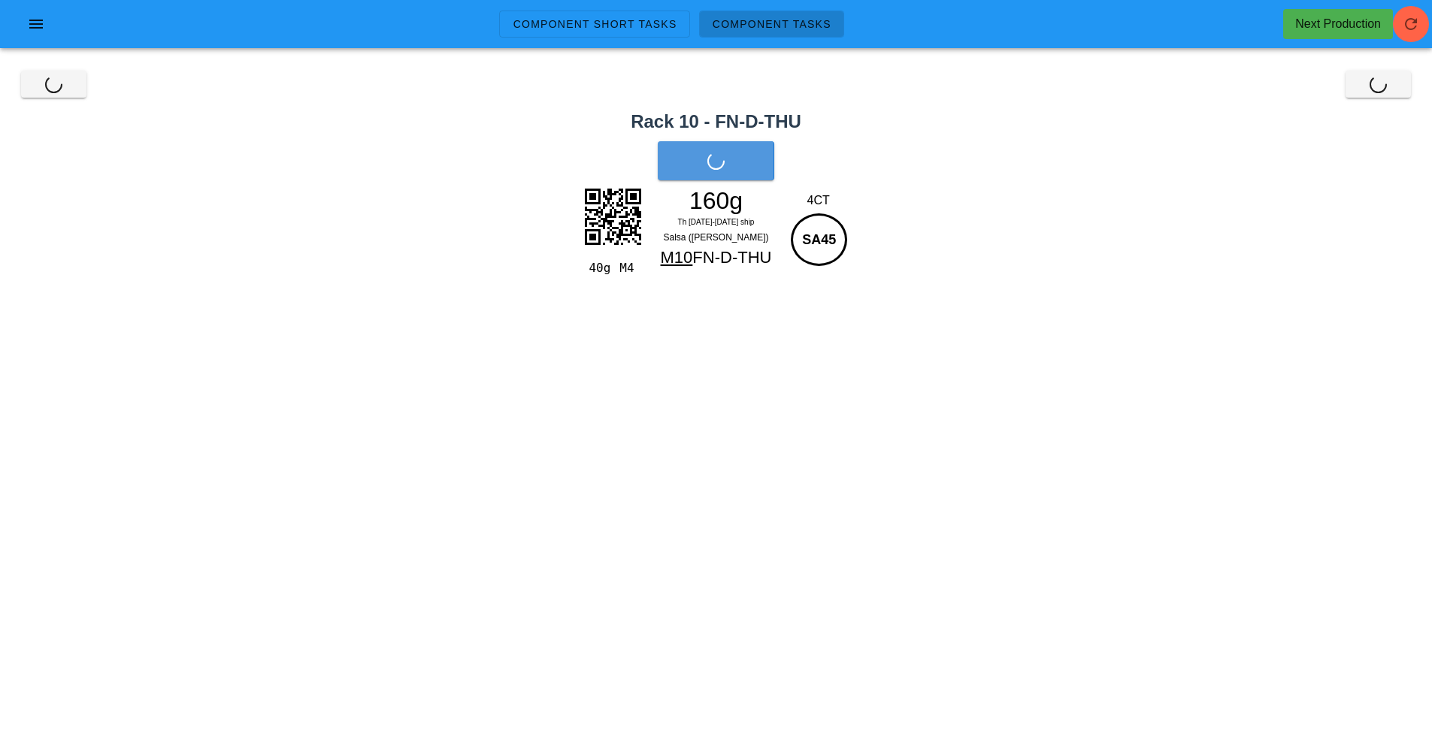
click at [1382, 99] on div "Close Close" at bounding box center [716, 84] width 1414 height 48
click at [1351, 93] on button "Close" at bounding box center [1377, 84] width 65 height 27
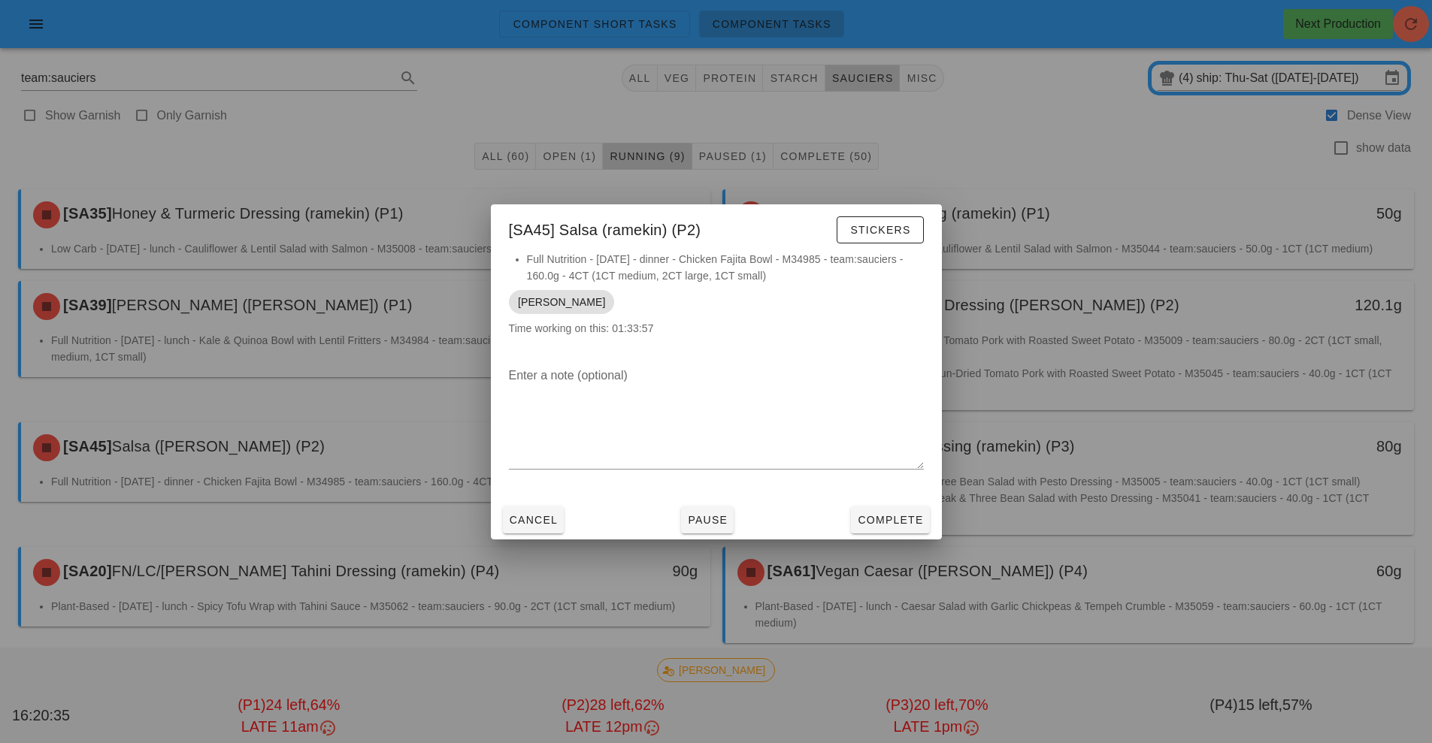
click at [985, 545] on div at bounding box center [716, 371] width 1432 height 743
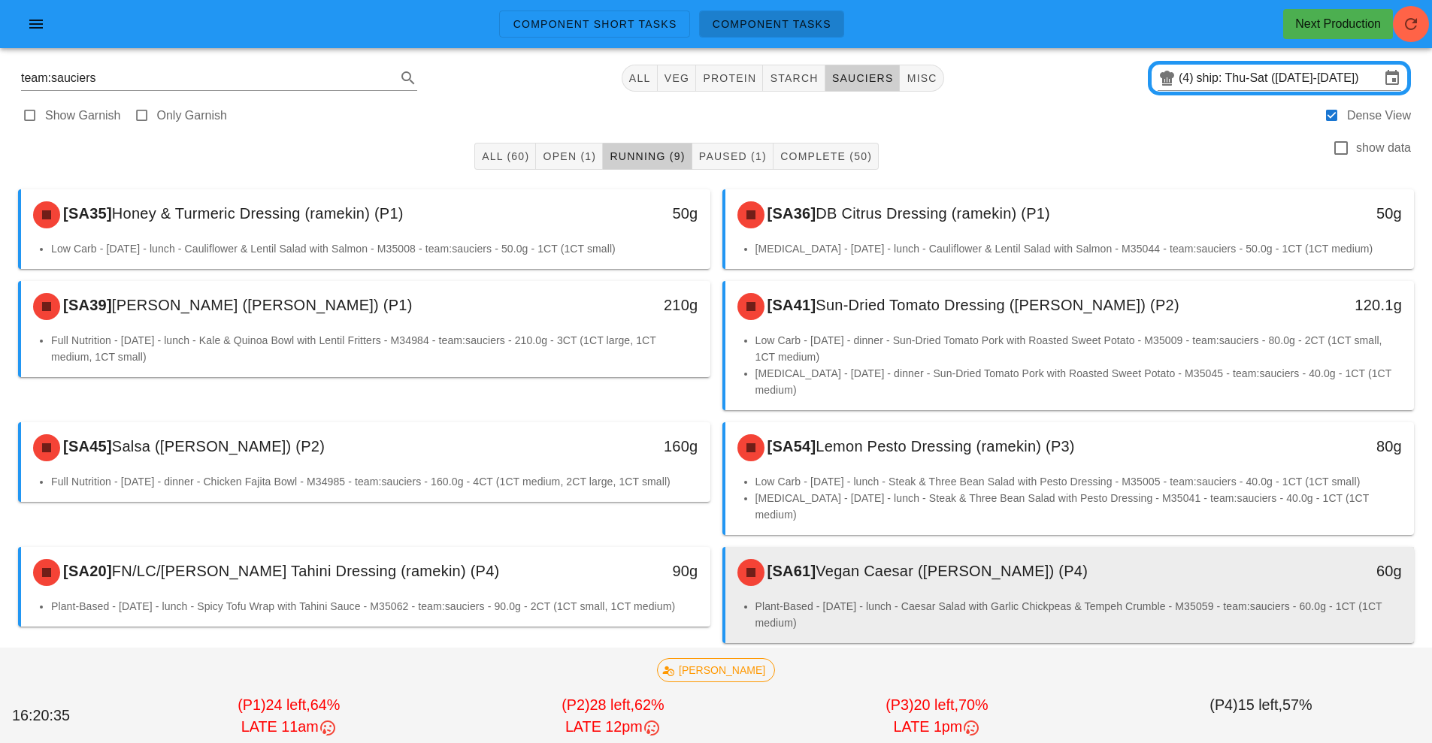
click at [890, 547] on div "[SA61] Vegan Caesar ([PERSON_NAME]) (P4) 60g" at bounding box center [1069, 572] width 689 height 51
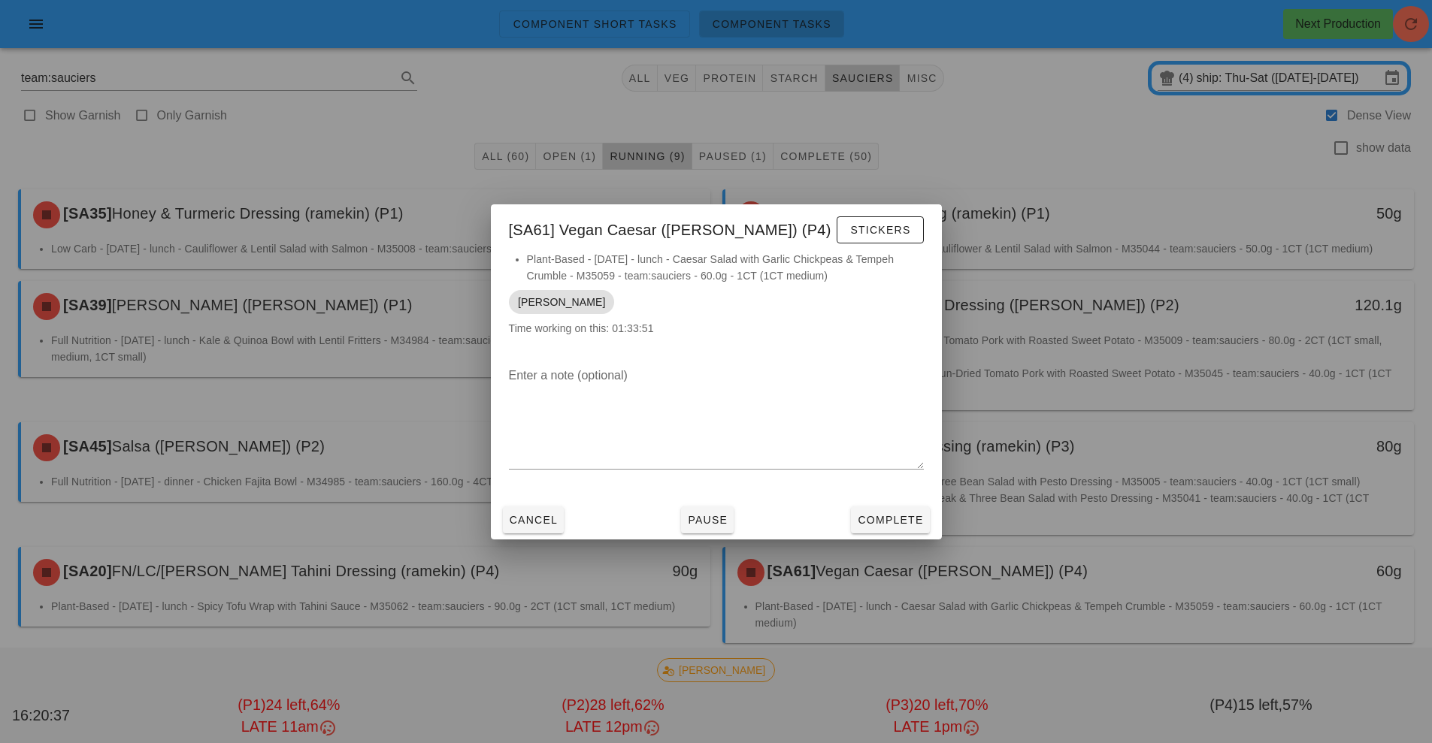
click at [1059, 465] on div at bounding box center [716, 371] width 1432 height 743
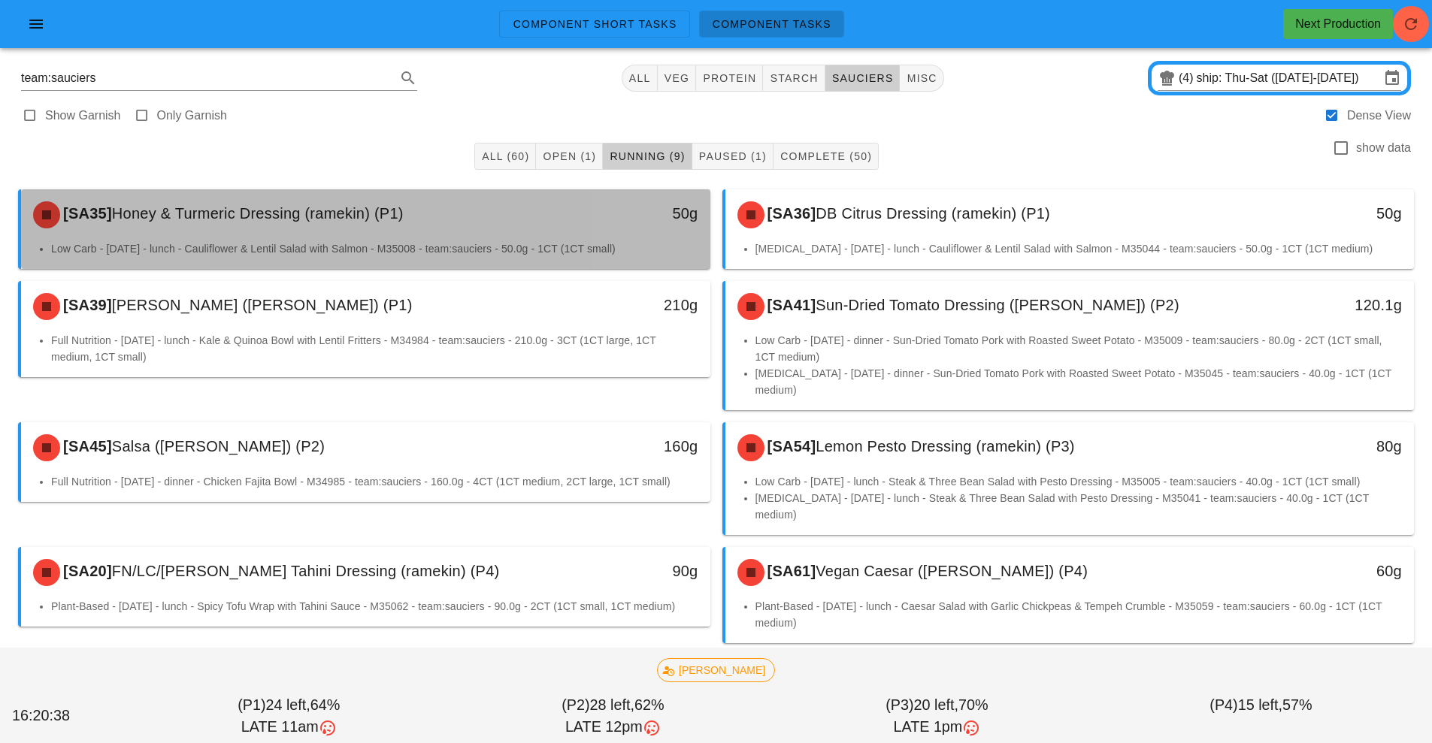
click at [451, 220] on div "[SA35] Honey & Turmeric Dressing (ramekin) (P1)" at bounding box center [280, 214] width 512 height 45
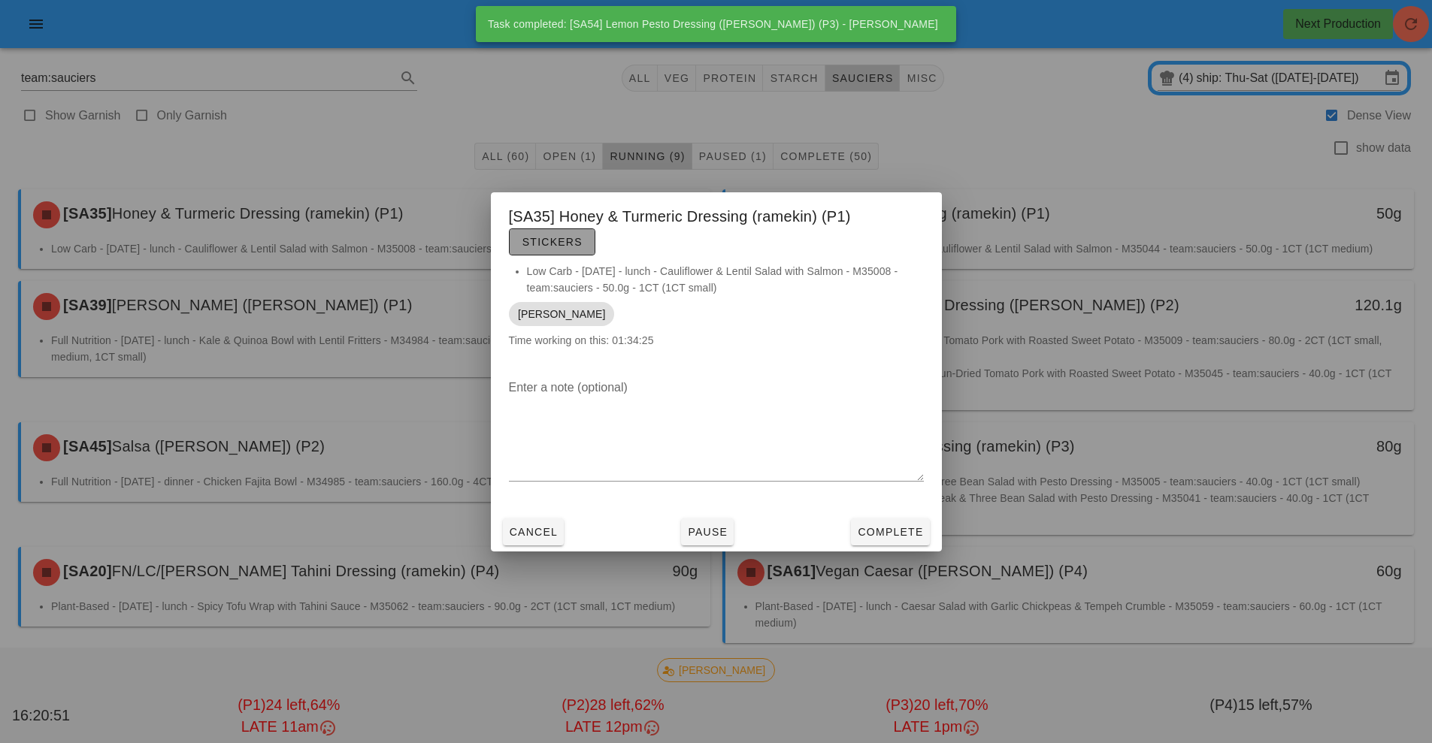
click at [574, 248] on button "Stickers" at bounding box center [552, 241] width 86 height 27
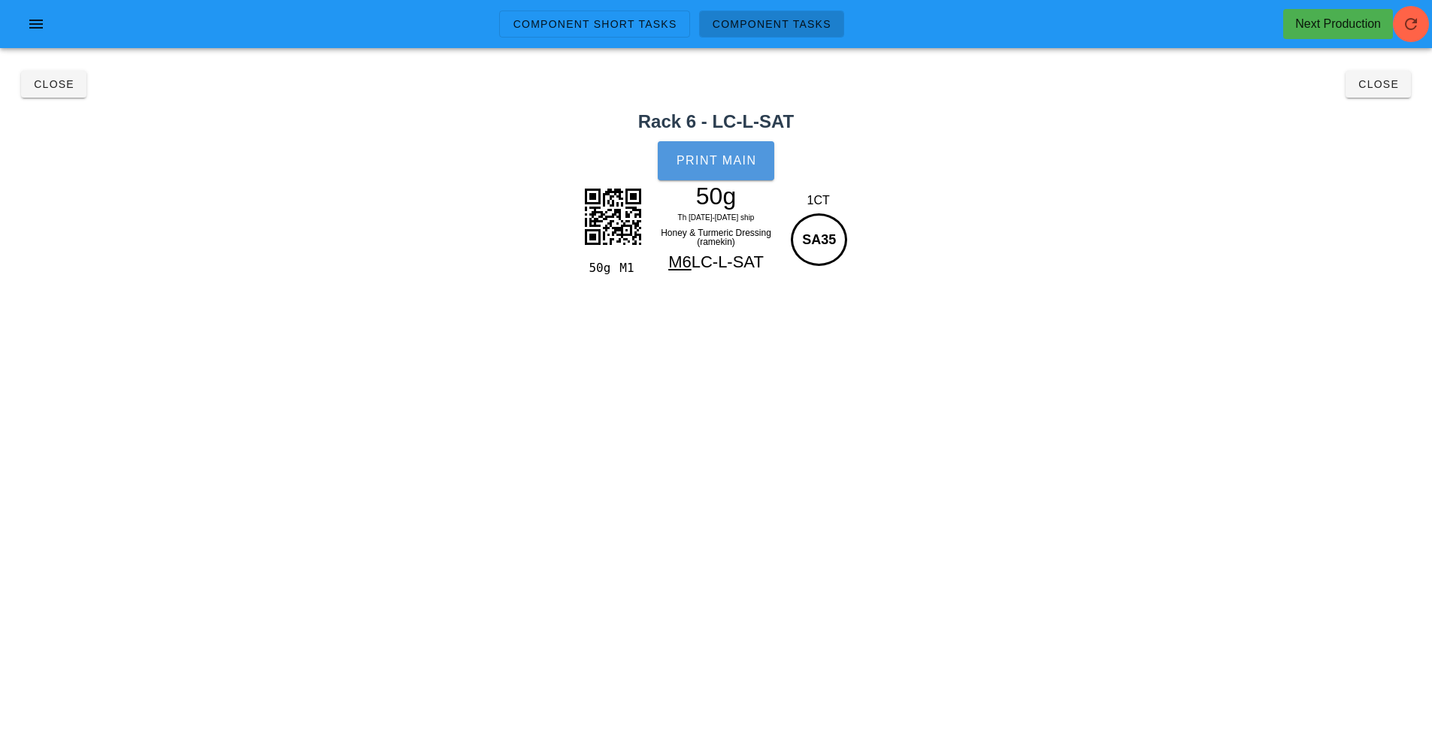
click at [736, 174] on button "Print Main" at bounding box center [716, 160] width 116 height 39
click at [1377, 81] on span "Close" at bounding box center [1377, 84] width 41 height 12
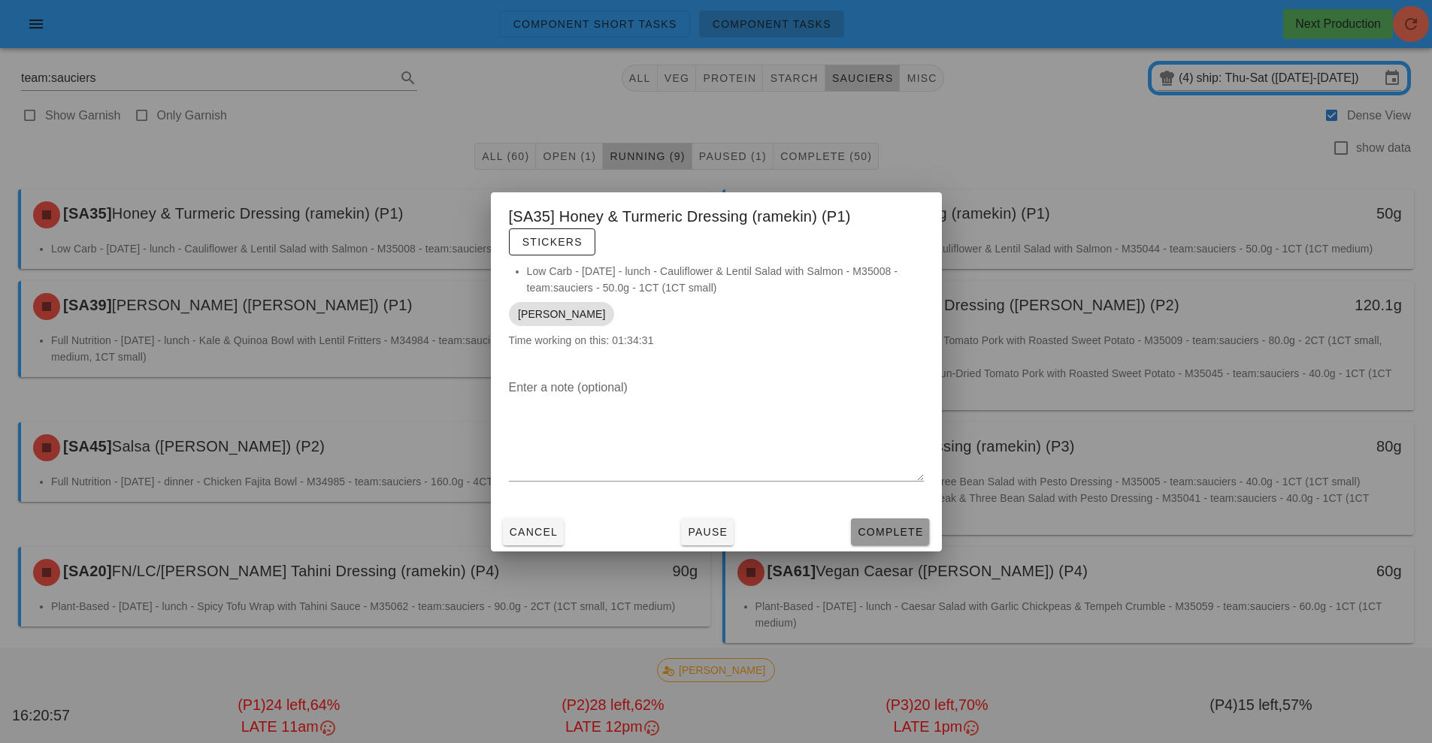
click at [912, 527] on span "Complete" at bounding box center [890, 532] width 66 height 12
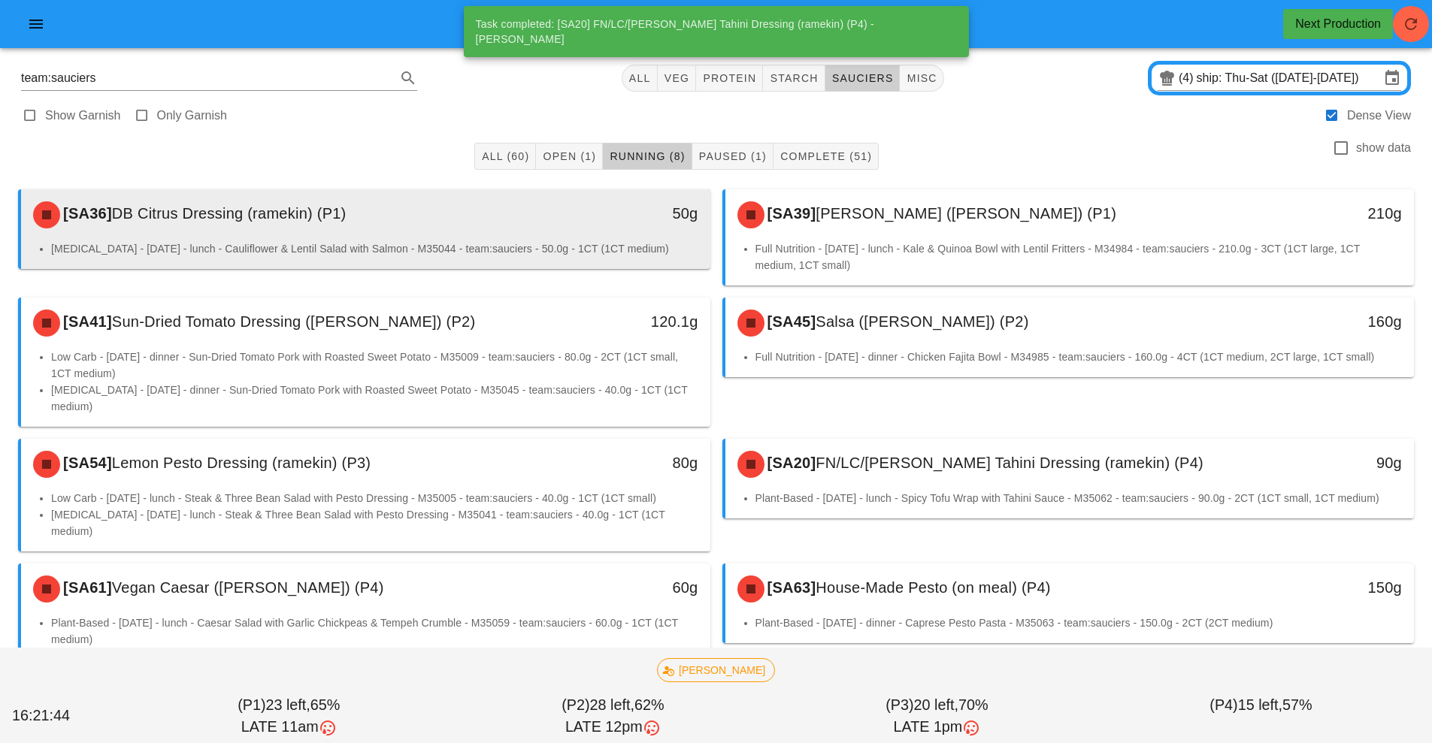
click at [335, 196] on div "[SA36] DB Citrus Dressing (ramekin) (P1)" at bounding box center [280, 214] width 512 height 45
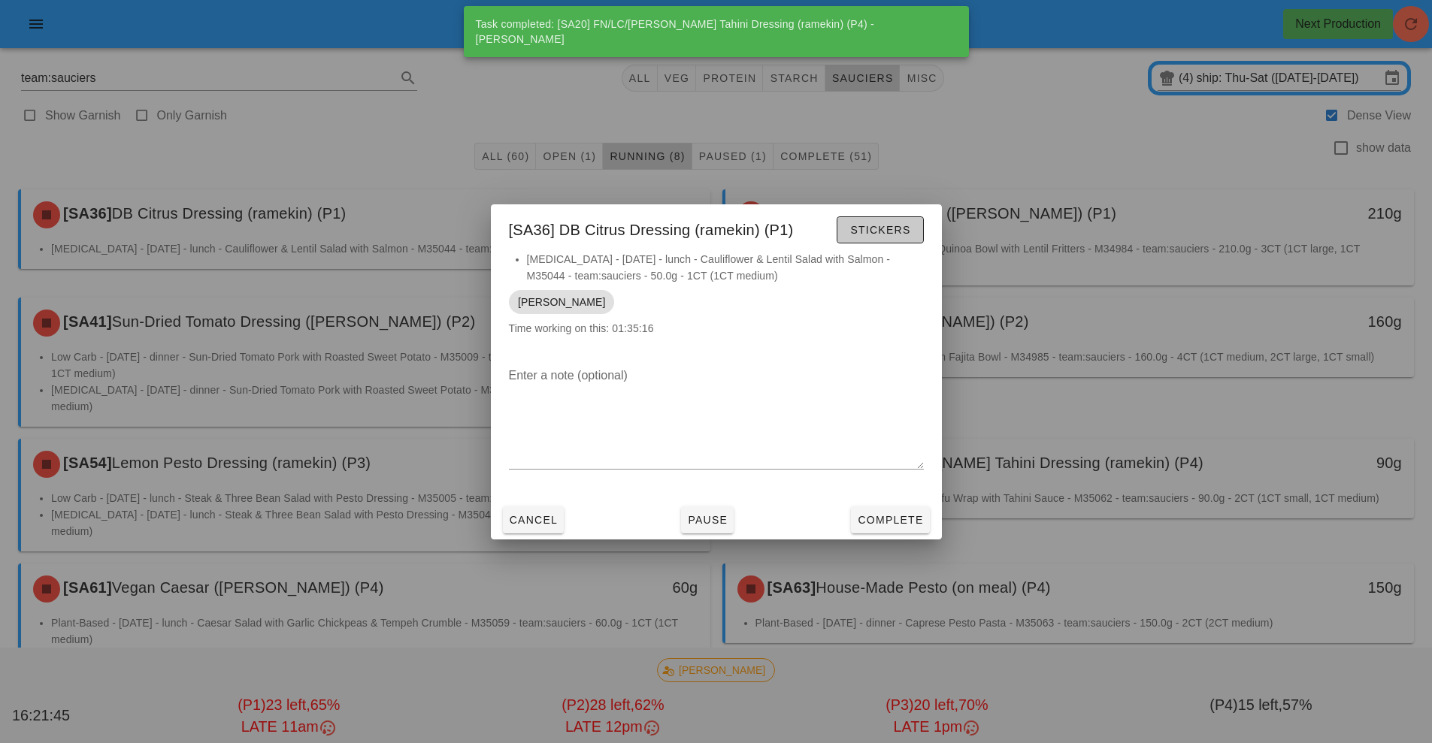
click at [856, 222] on button "Stickers" at bounding box center [880, 229] width 86 height 27
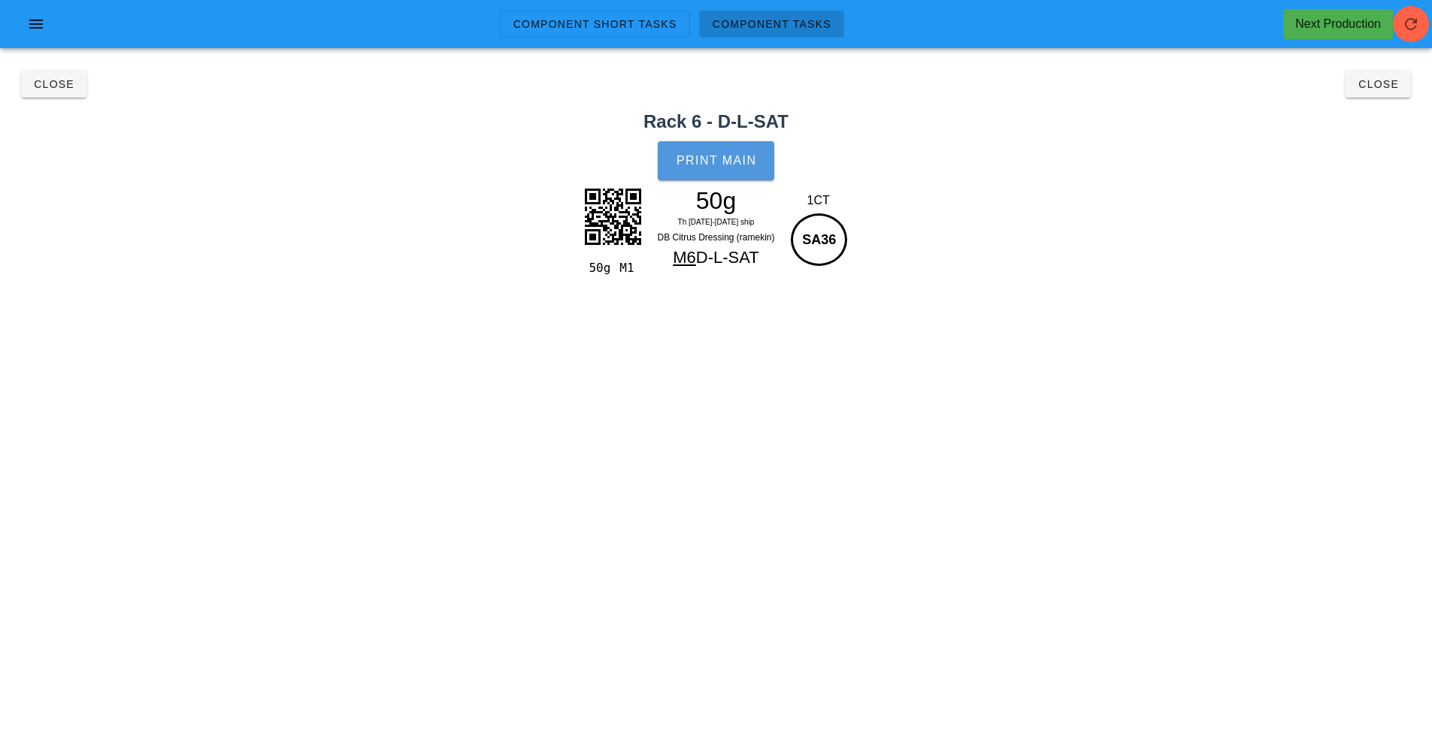
click at [701, 159] on span "Print Main" at bounding box center [716, 161] width 81 height 14
click at [1391, 95] on button "Close" at bounding box center [1377, 84] width 65 height 27
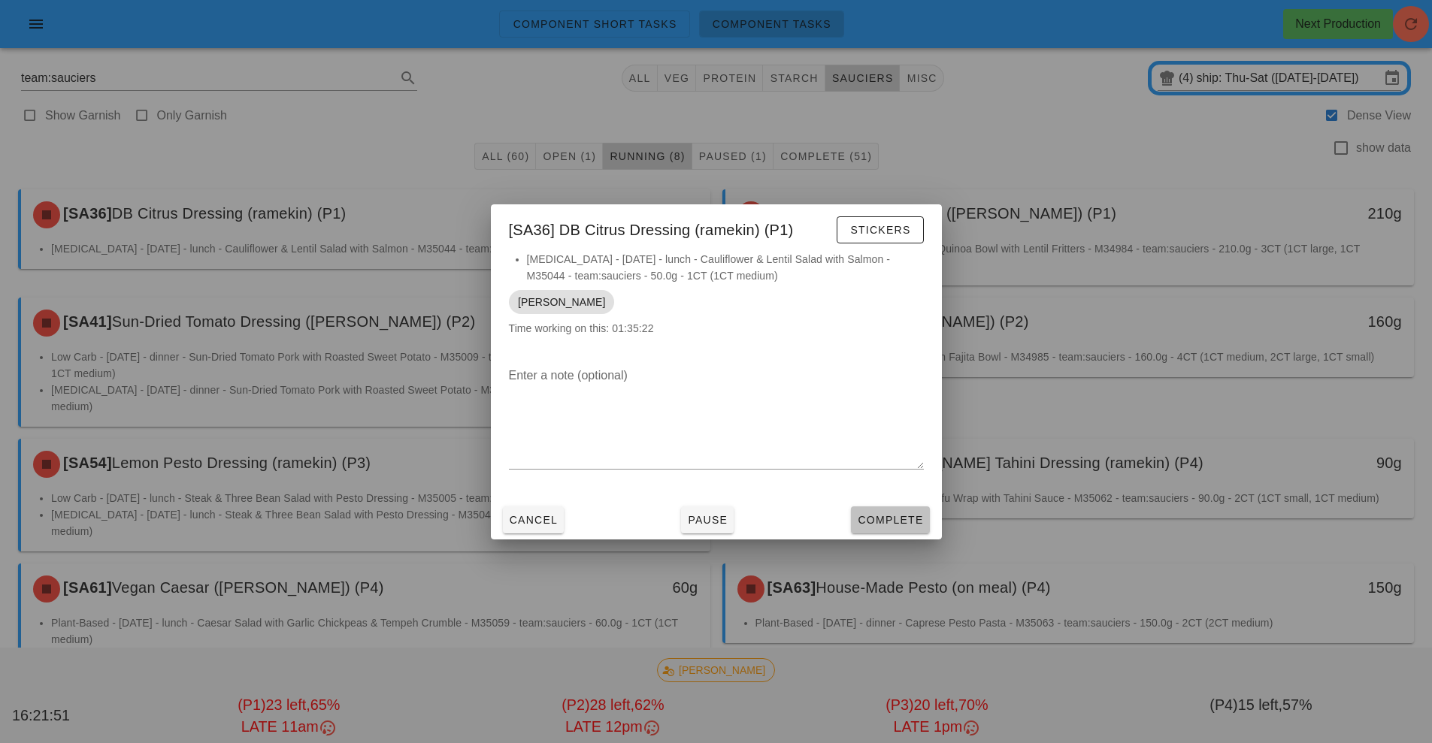
click at [875, 532] on button "Complete" at bounding box center [890, 520] width 78 height 27
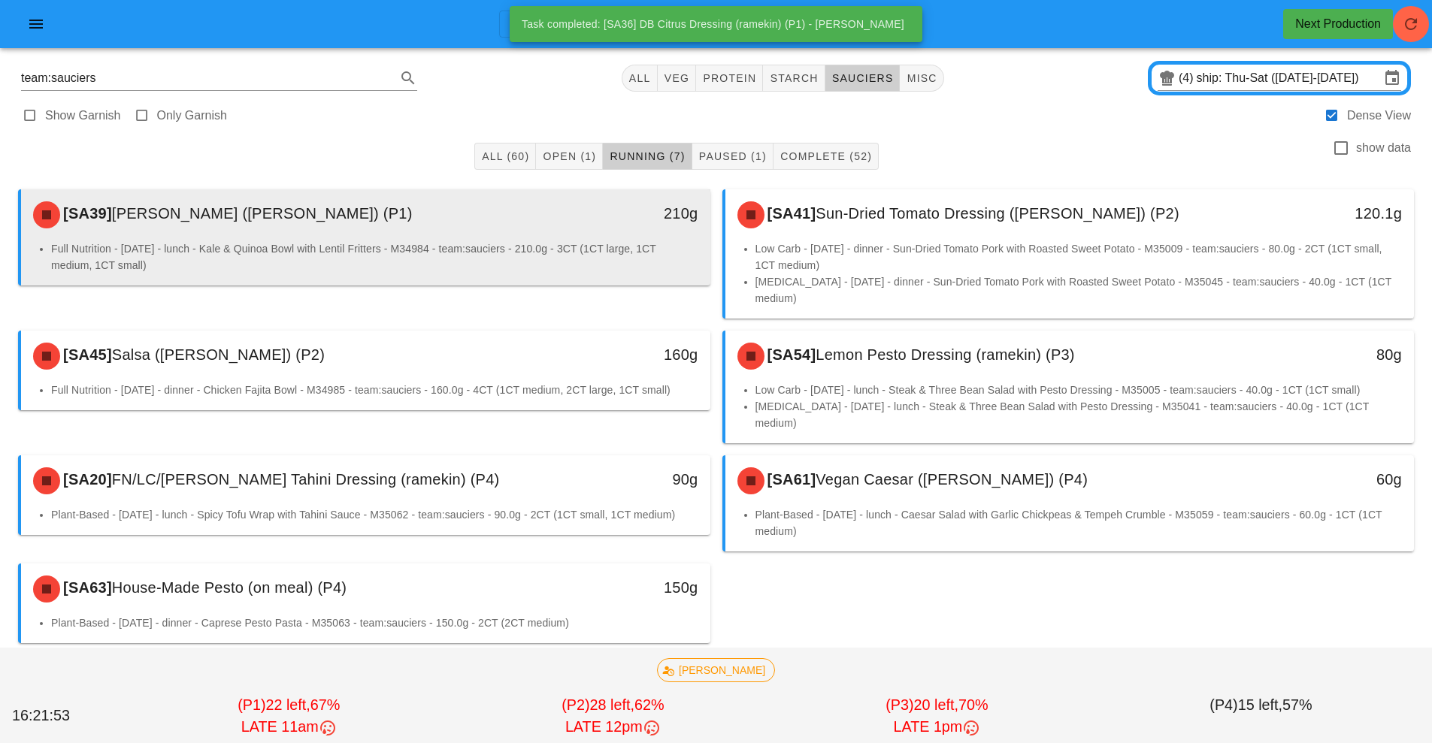
click at [574, 213] on div "210g" at bounding box center [621, 213] width 153 height 24
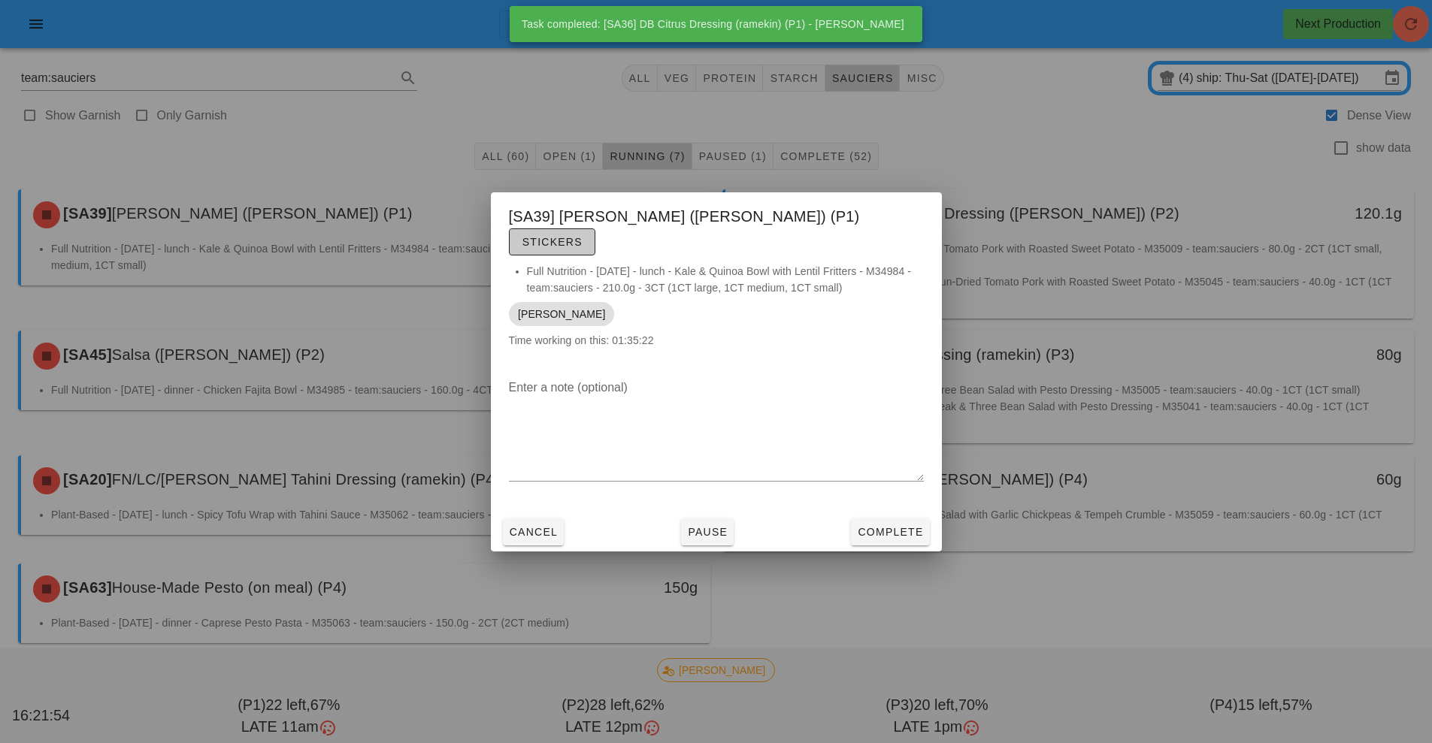
click at [583, 236] on span "Stickers" at bounding box center [552, 242] width 61 height 12
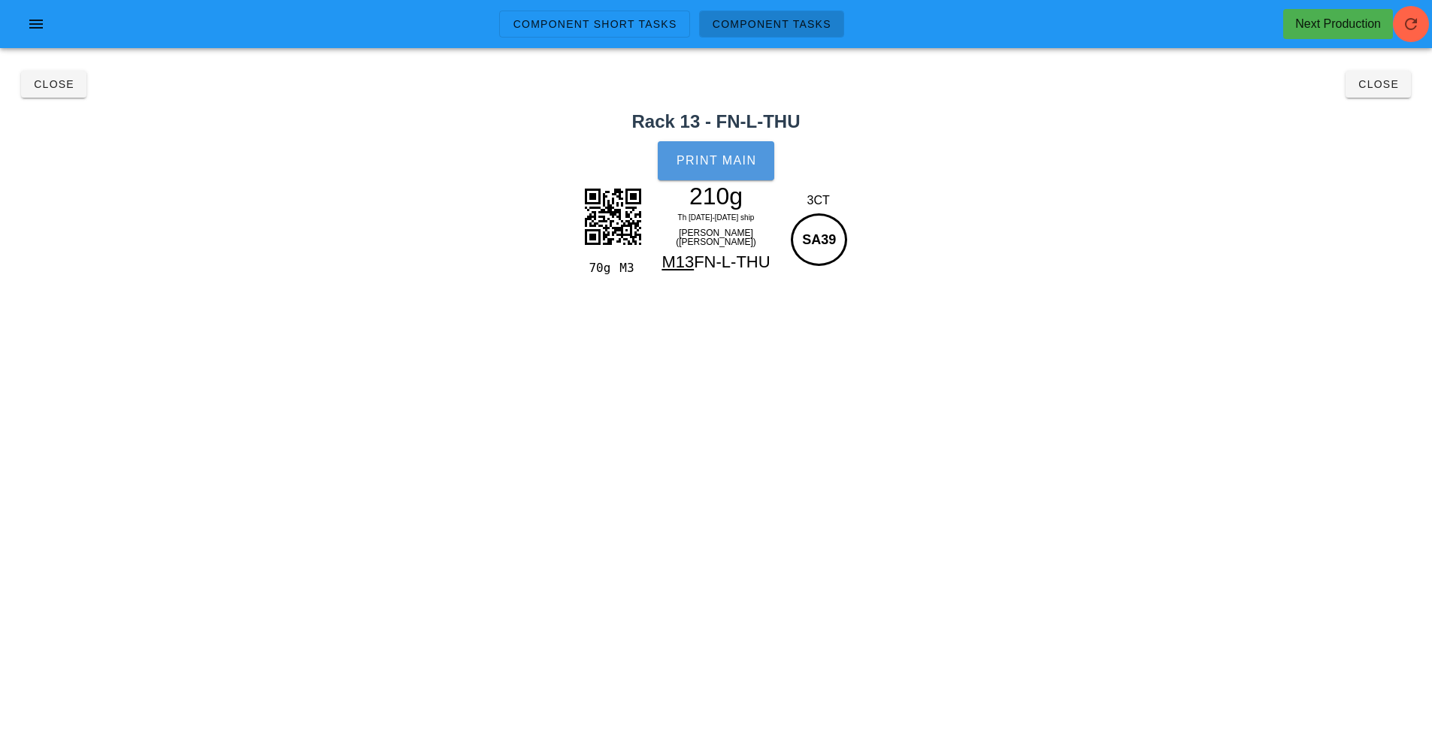
click at [722, 150] on button "Print Main" at bounding box center [716, 160] width 116 height 39
click at [1372, 95] on button "Close" at bounding box center [1377, 84] width 65 height 27
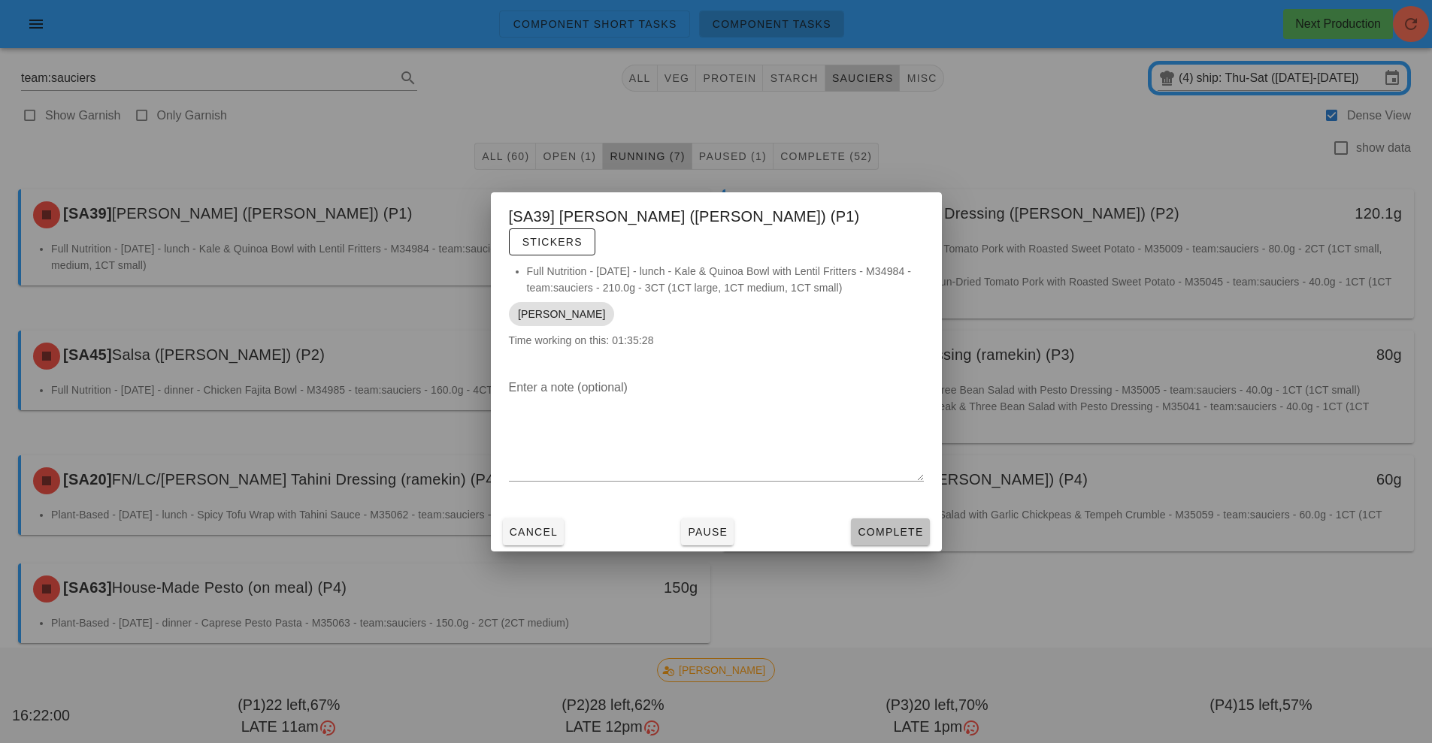
click at [898, 526] on span "Complete" at bounding box center [890, 532] width 66 height 12
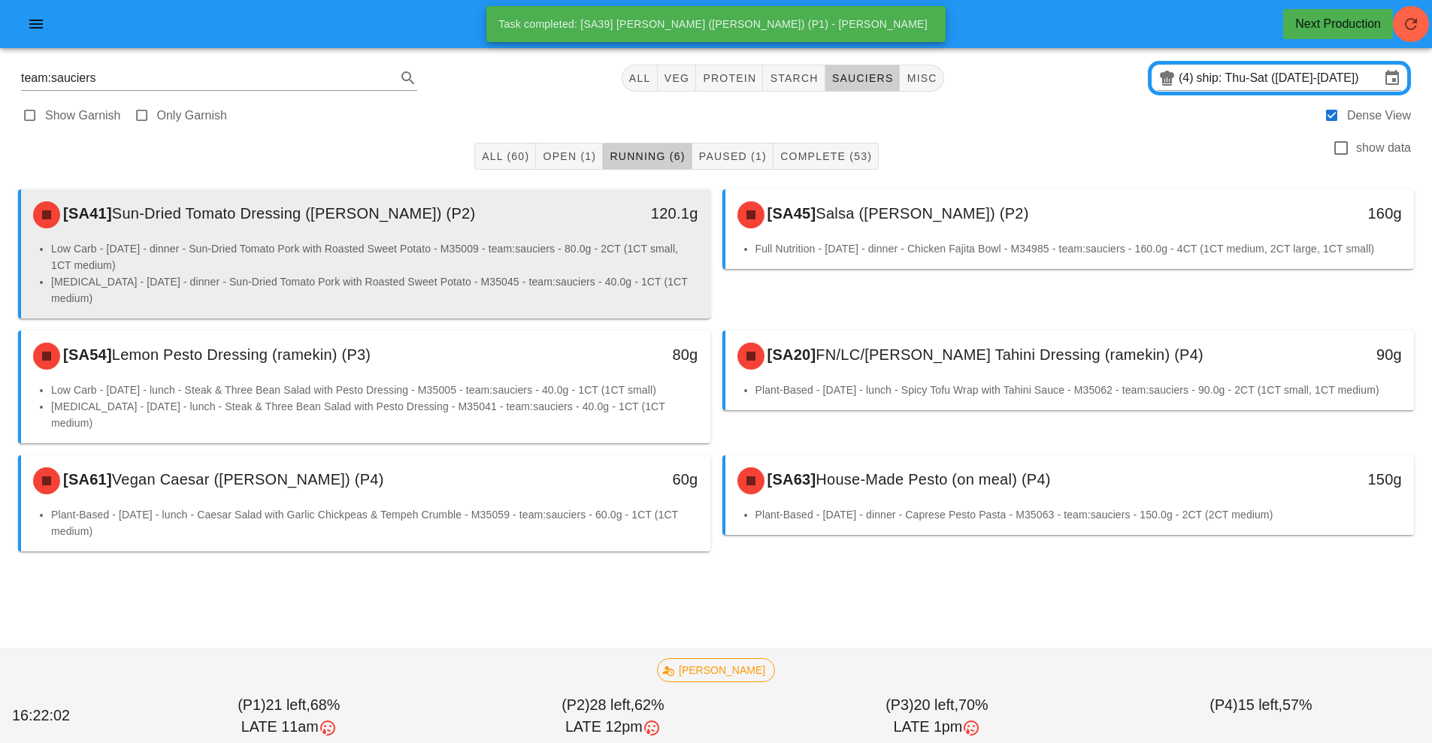
click at [610, 235] on div "120.1g" at bounding box center [621, 214] width 171 height 45
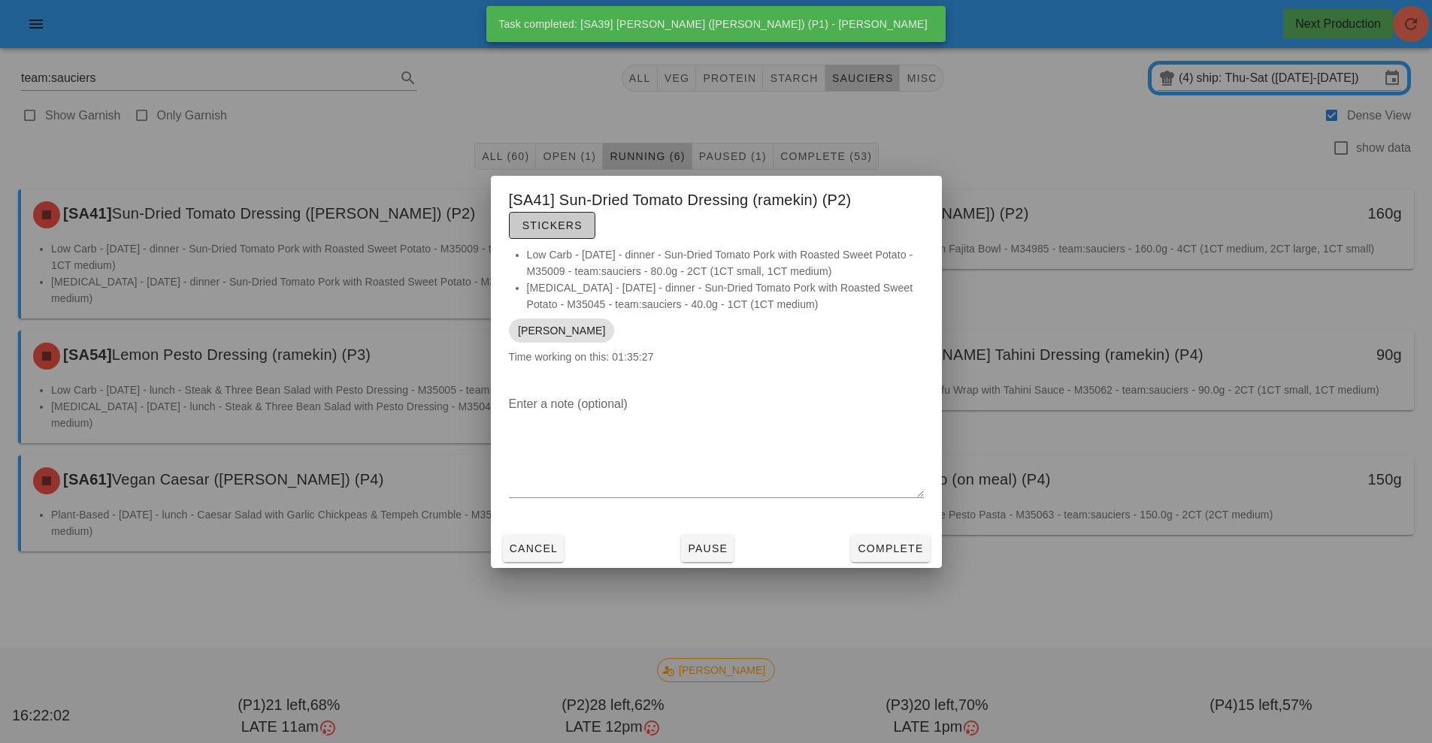
click at [560, 213] on button "Stickers" at bounding box center [552, 225] width 86 height 27
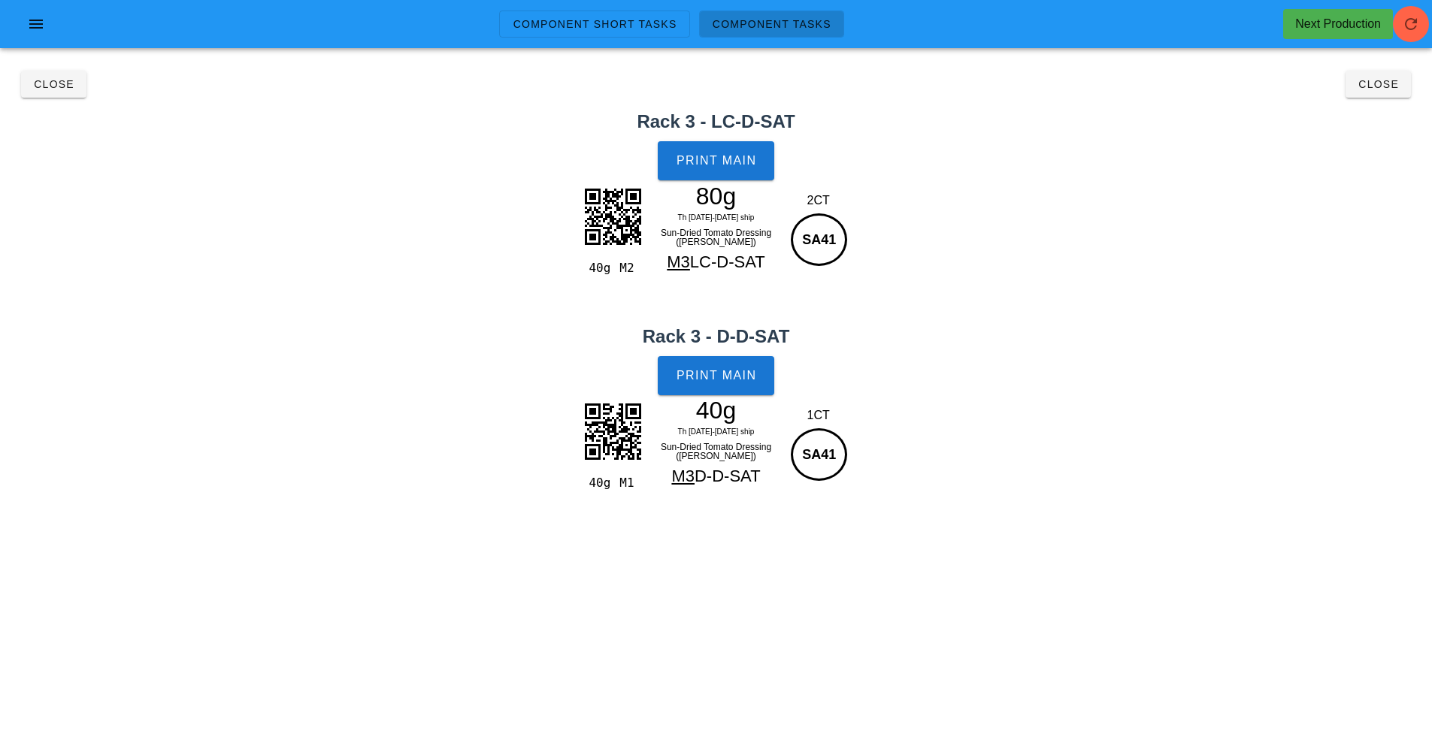
click at [761, 198] on div "80g" at bounding box center [716, 196] width 131 height 23
click at [746, 163] on span "Print Main" at bounding box center [716, 161] width 81 height 14
click at [744, 382] on span "Print Main" at bounding box center [716, 376] width 81 height 14
click at [1369, 89] on span "Close" at bounding box center [1377, 84] width 41 height 12
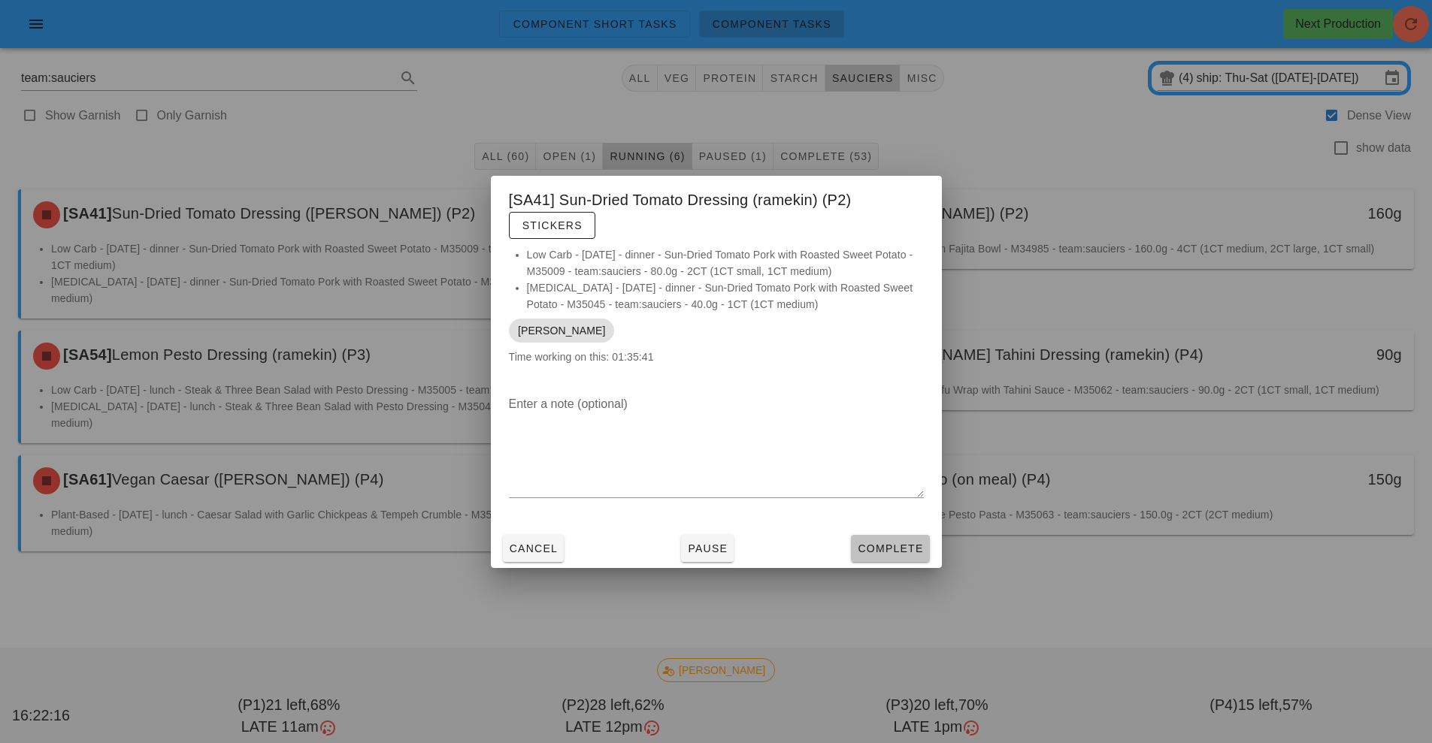
click at [892, 554] on span "Complete" at bounding box center [890, 549] width 66 height 12
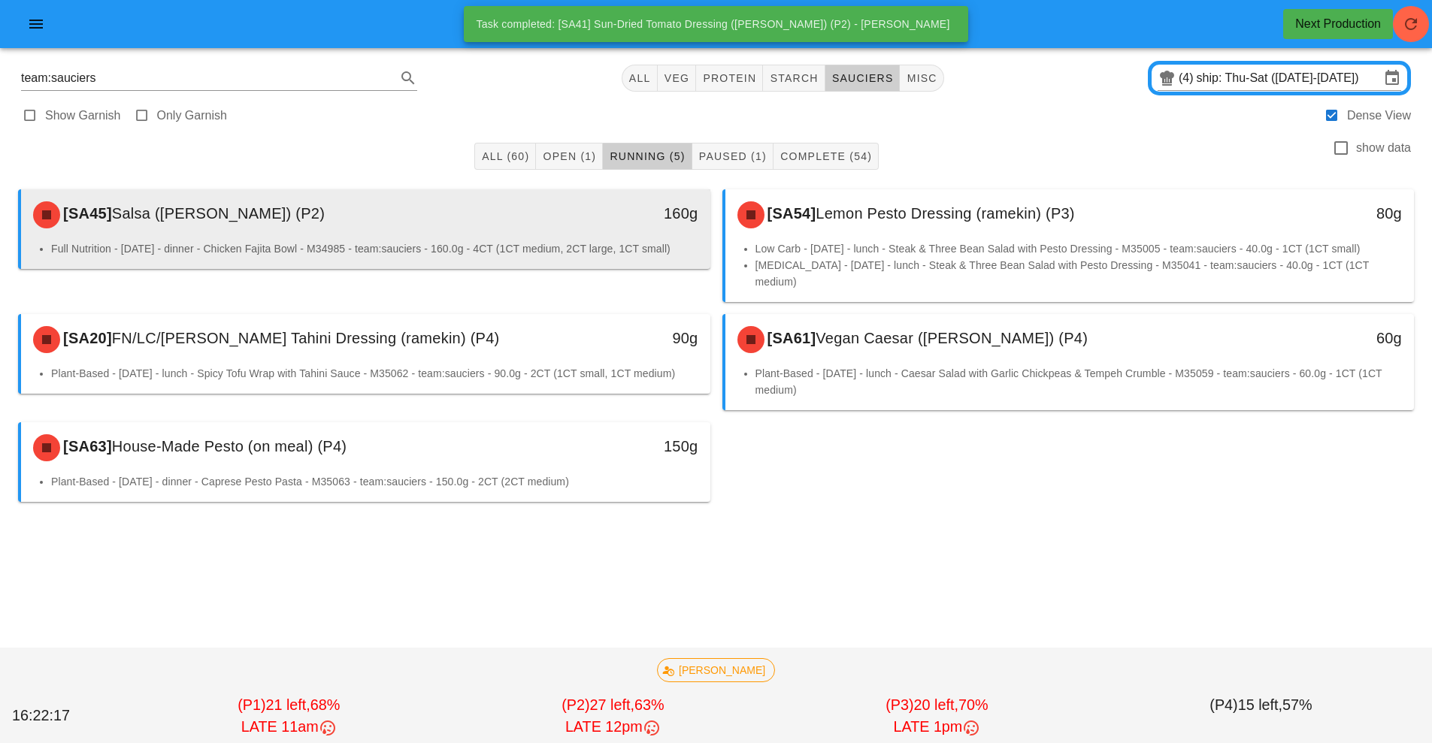
click at [595, 218] on div "160g" at bounding box center [621, 213] width 153 height 24
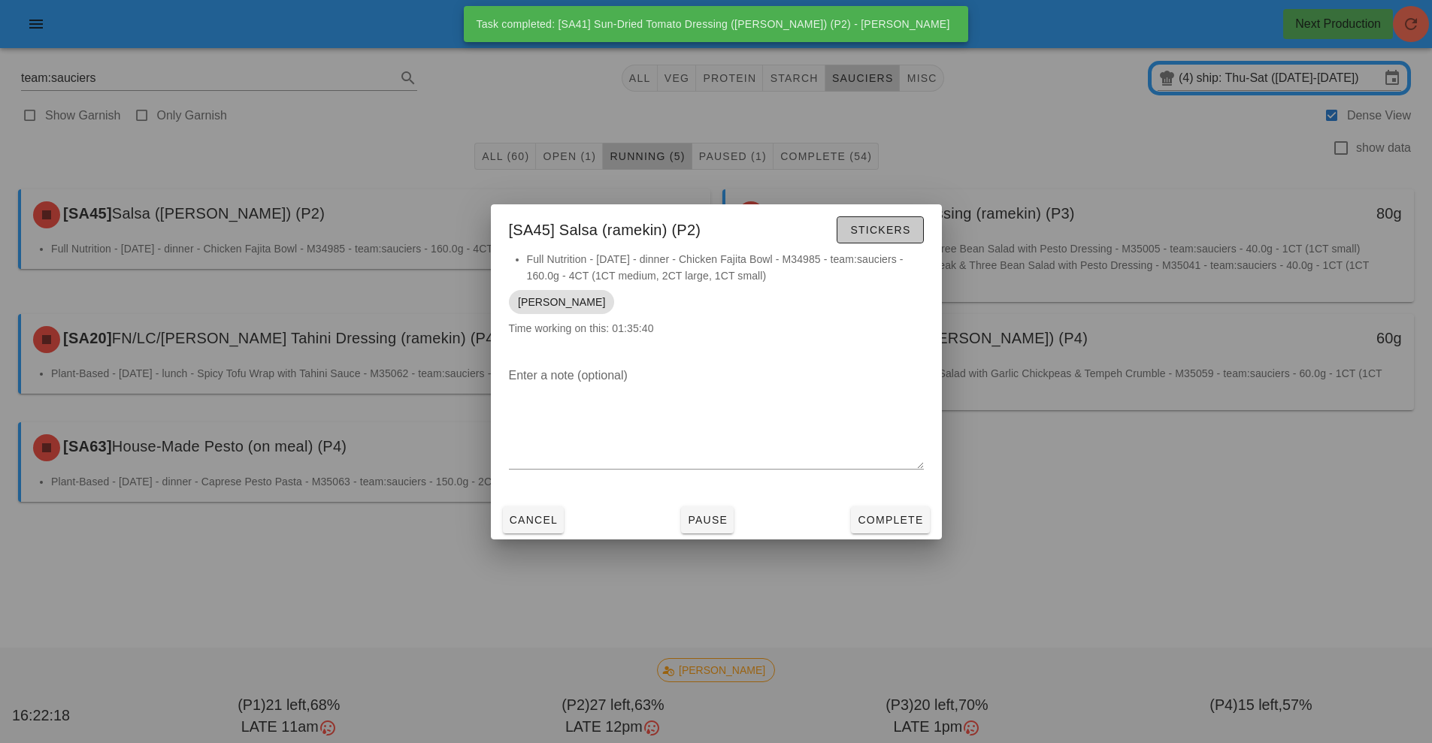
click at [888, 239] on button "Stickers" at bounding box center [880, 229] width 86 height 27
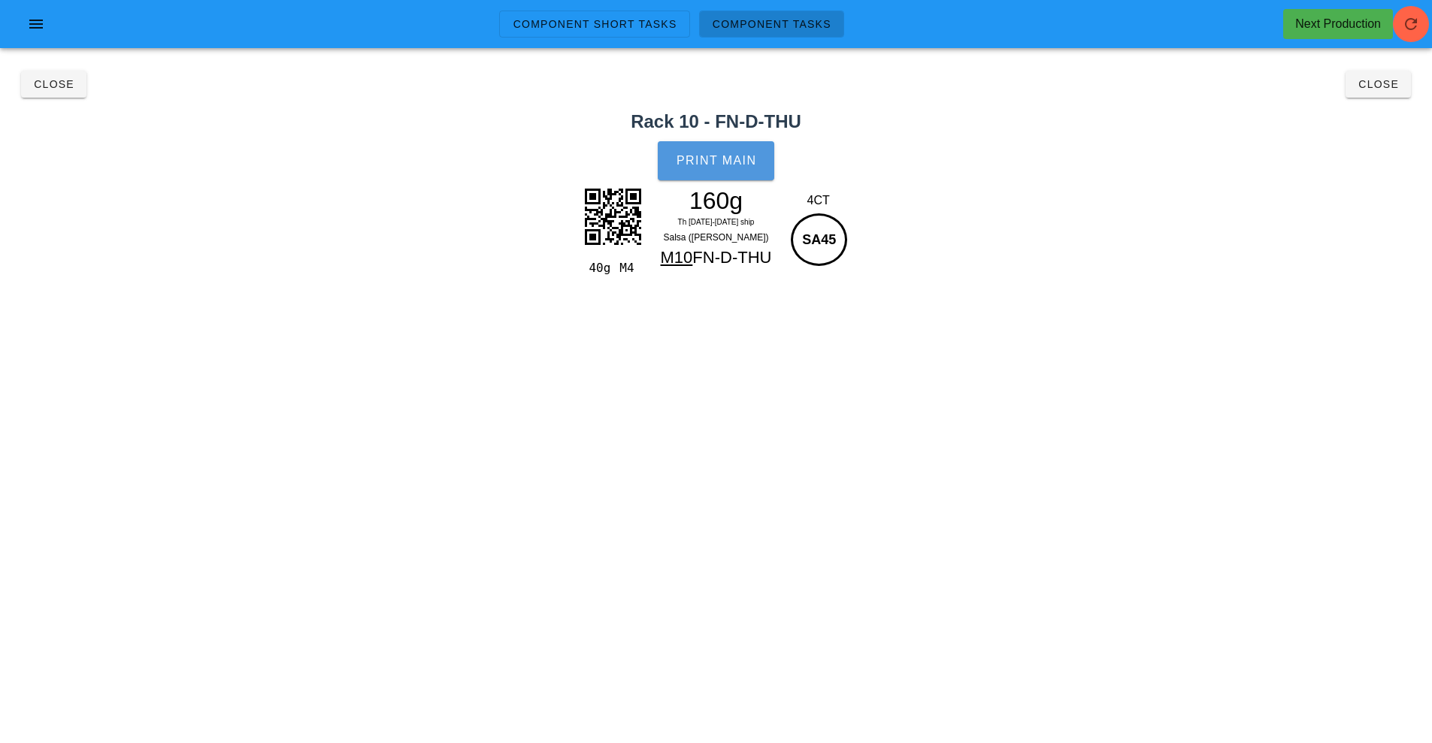
click at [760, 153] on button "Print Main" at bounding box center [716, 160] width 116 height 39
click at [1385, 95] on button "Close" at bounding box center [1377, 84] width 65 height 27
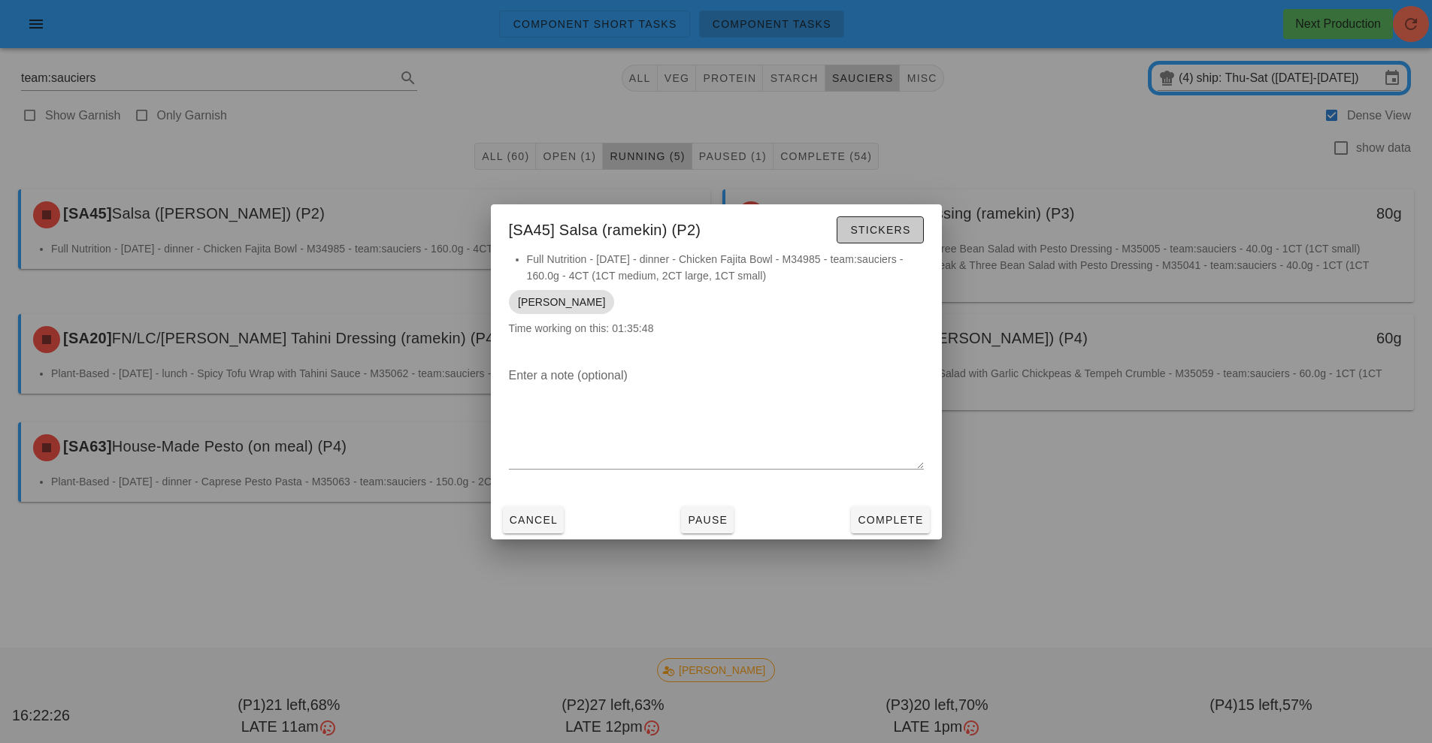
click at [914, 240] on button "Stickers" at bounding box center [880, 229] width 86 height 27
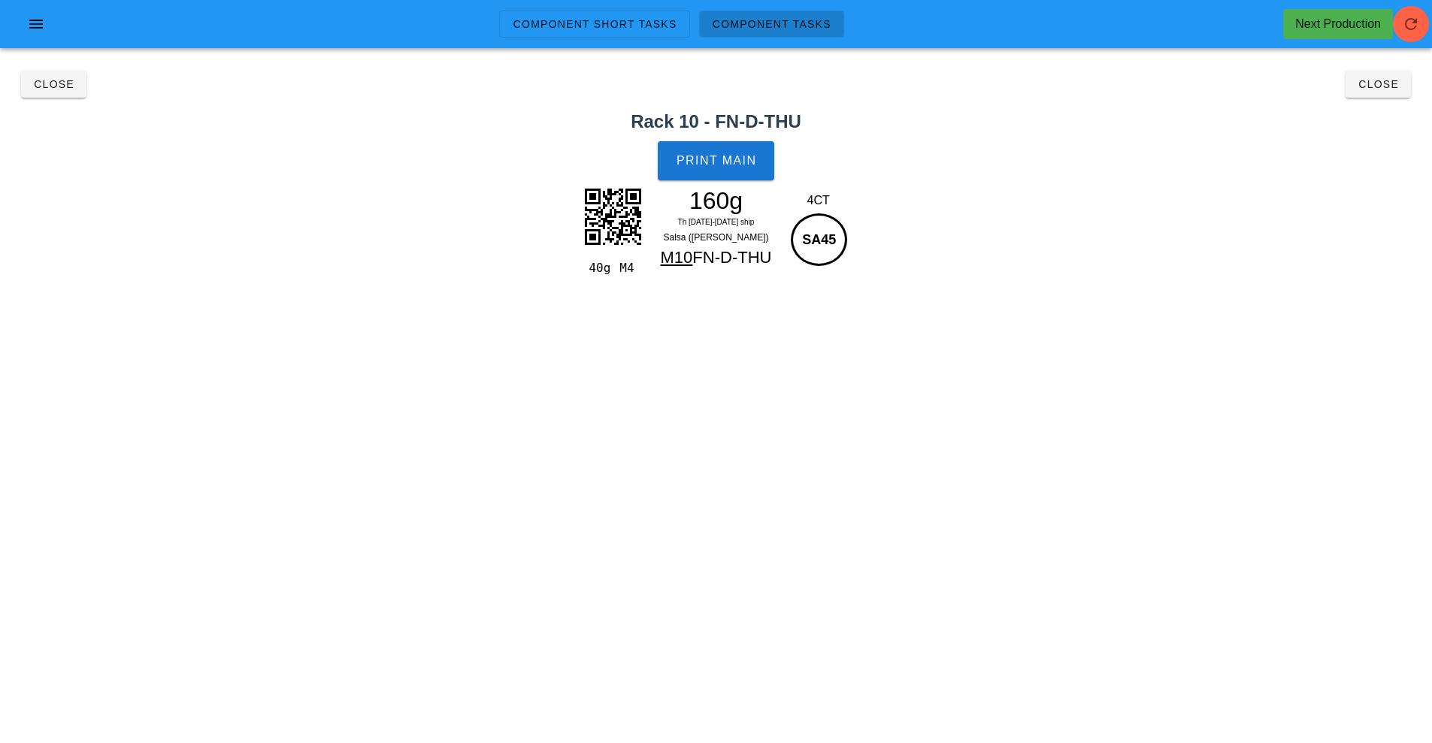
click at [1179, 504] on div "Component Short Tasks Component Tasks Next Production team:sauciers All veg pro…" at bounding box center [716, 371] width 1432 height 743
click at [1401, 95] on button "Close" at bounding box center [1377, 84] width 65 height 27
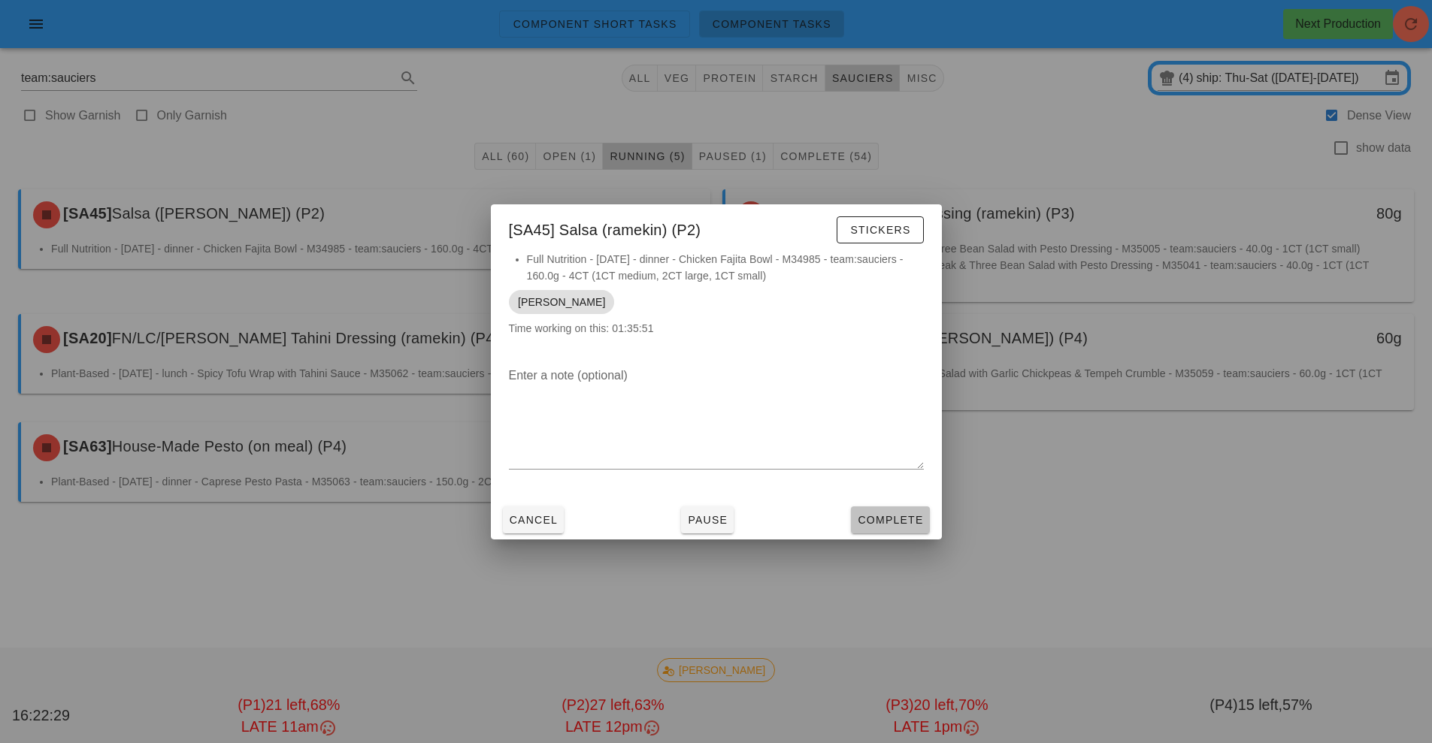
click at [868, 520] on span "Complete" at bounding box center [890, 520] width 66 height 12
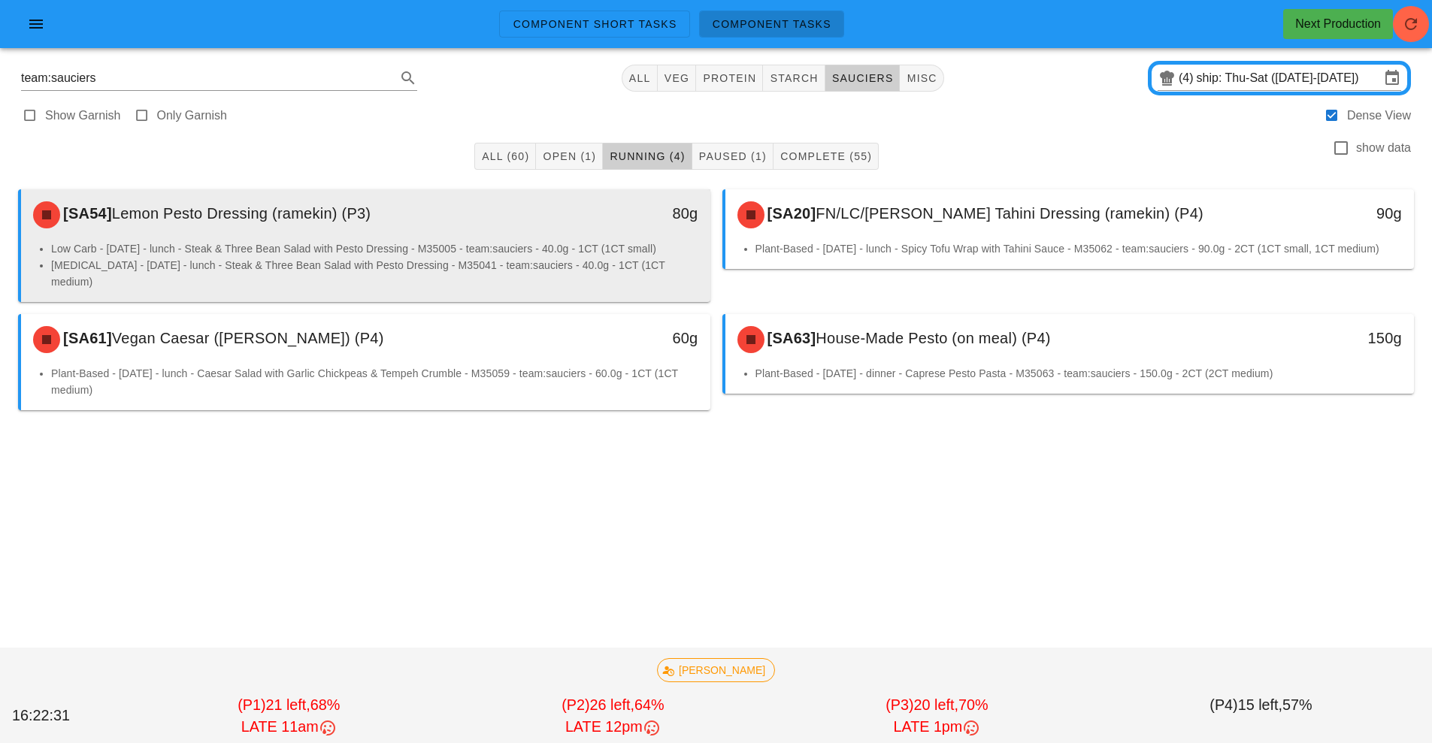
click at [471, 213] on div "[SA54] Lemon Pesto Dressing (ramekin) (P3)" at bounding box center [280, 214] width 512 height 45
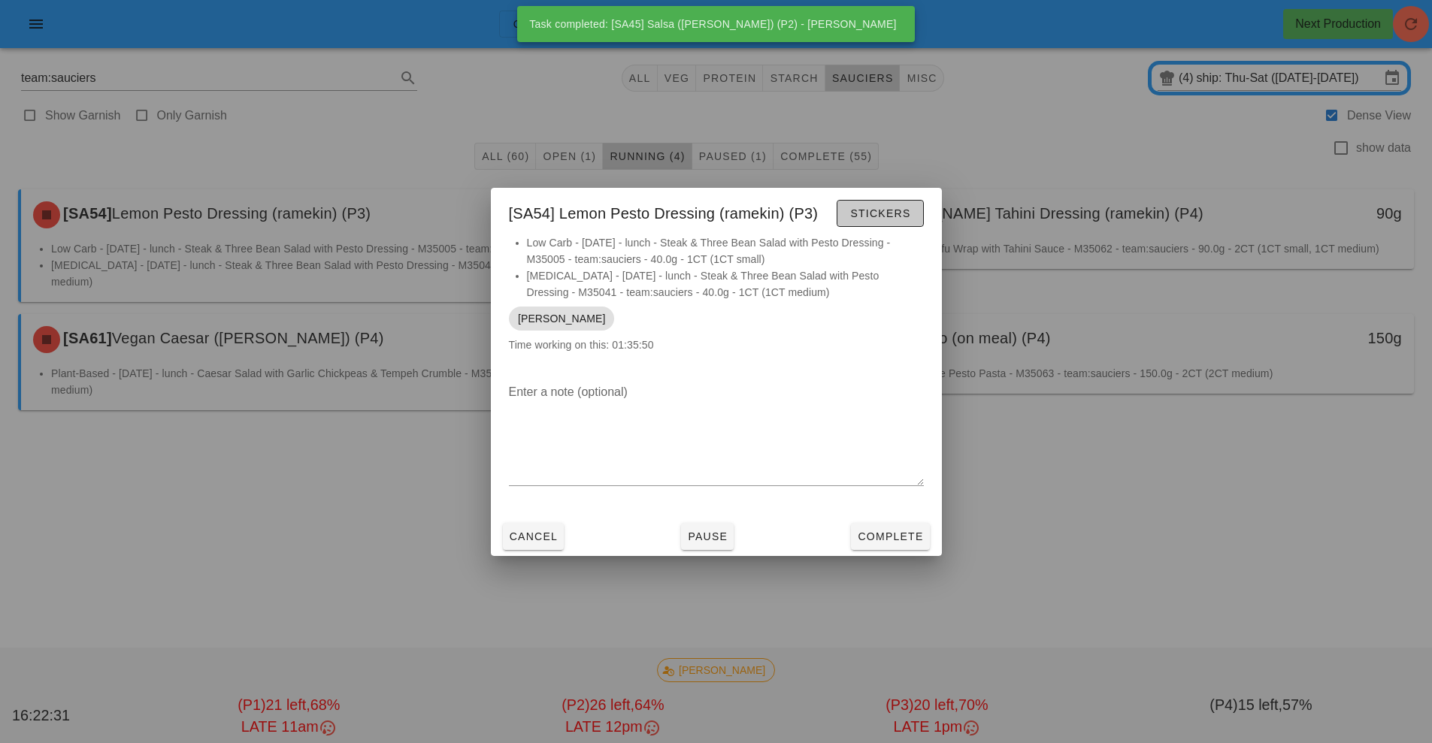
click at [879, 212] on span "Stickers" at bounding box center [879, 213] width 61 height 12
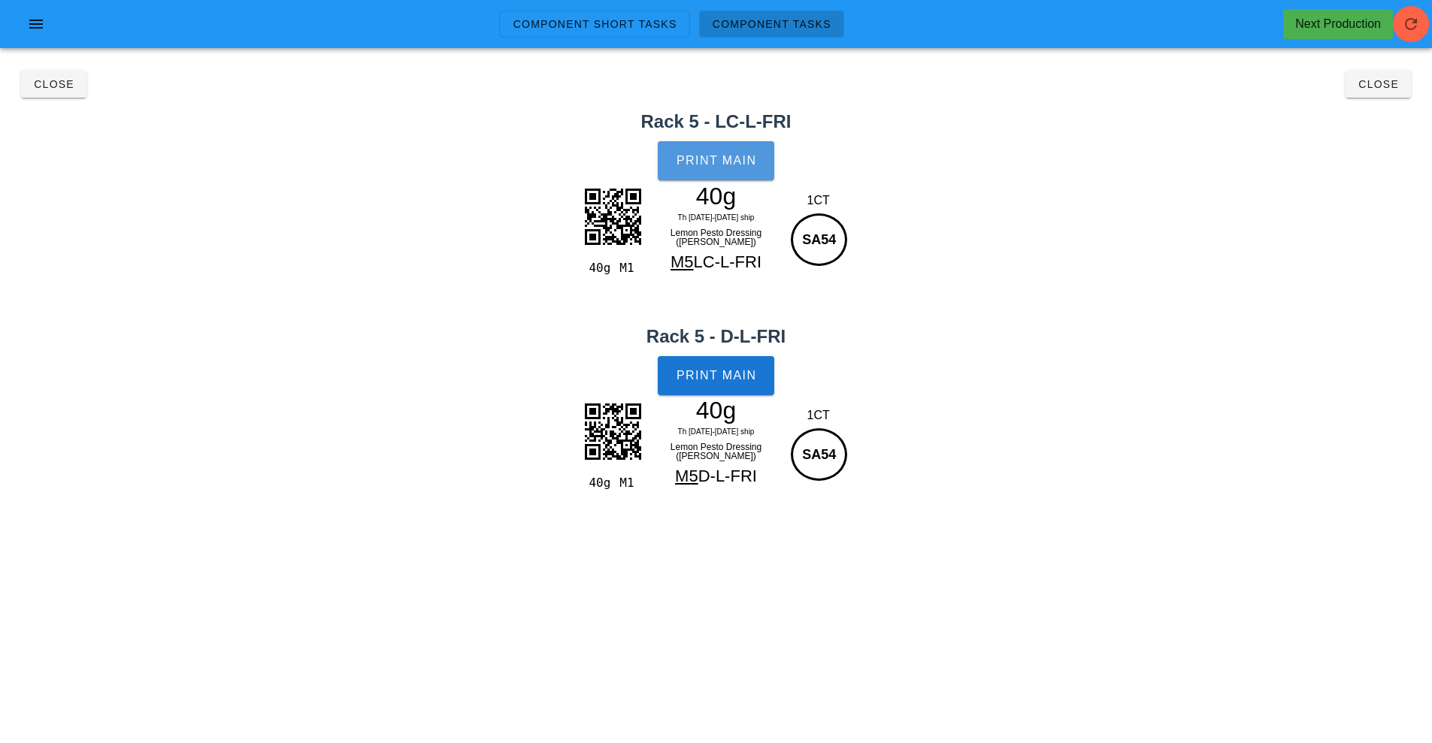
click at [741, 156] on span "Print Main" at bounding box center [716, 161] width 81 height 14
click at [714, 379] on span "Print Main" at bounding box center [716, 376] width 81 height 14
click at [1349, 84] on button "Close" at bounding box center [1377, 84] width 65 height 27
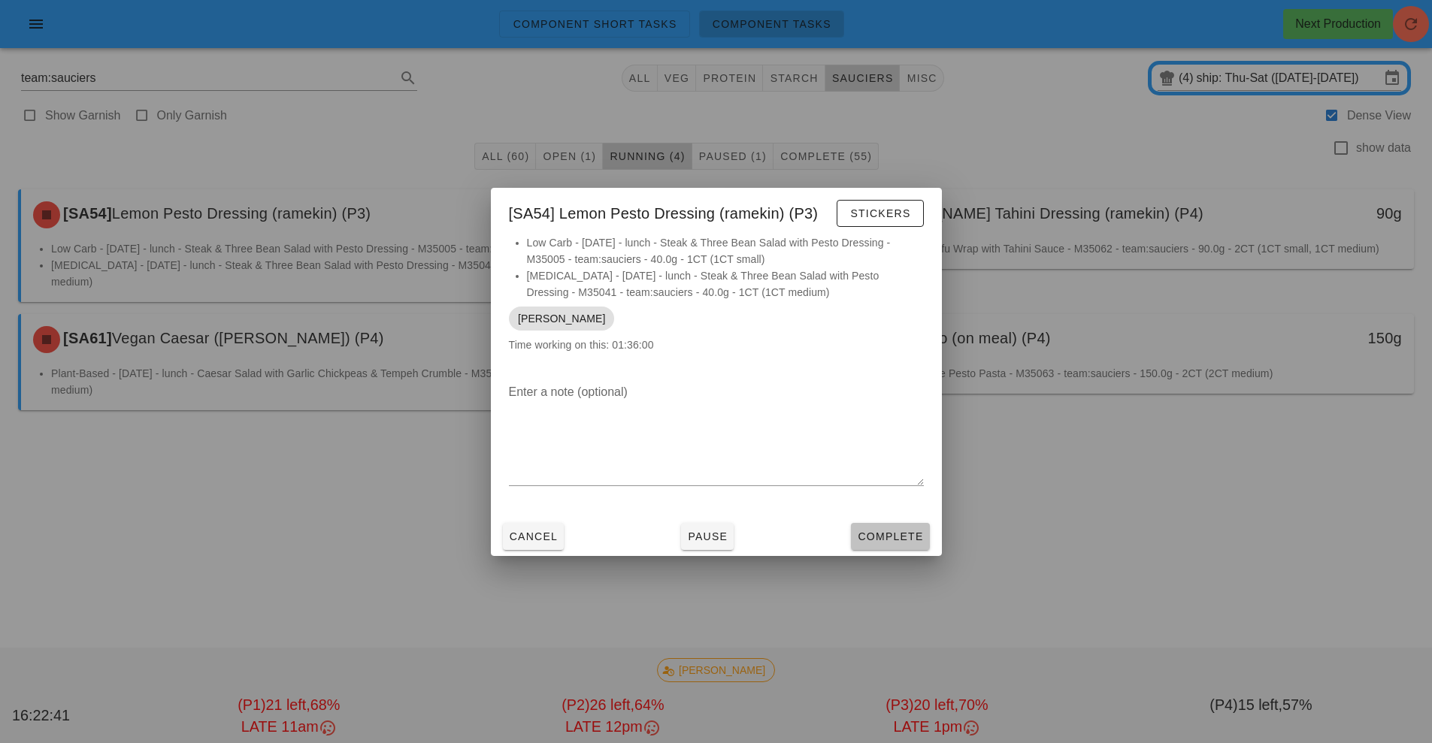
click at [899, 542] on span "Complete" at bounding box center [890, 537] width 66 height 12
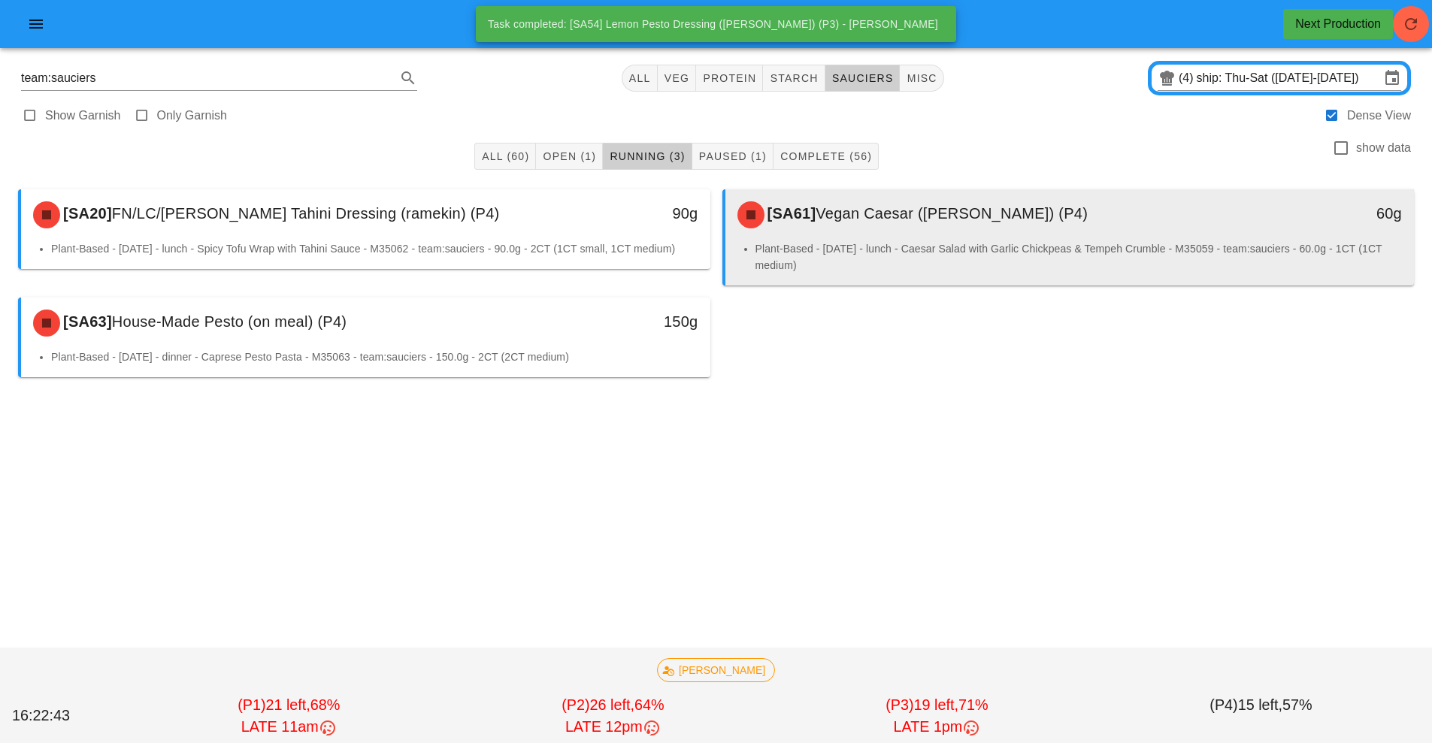
click at [946, 238] on div "[SA61] Vegan Caesar ([PERSON_NAME]) (P4) 60g" at bounding box center [1069, 214] width 689 height 51
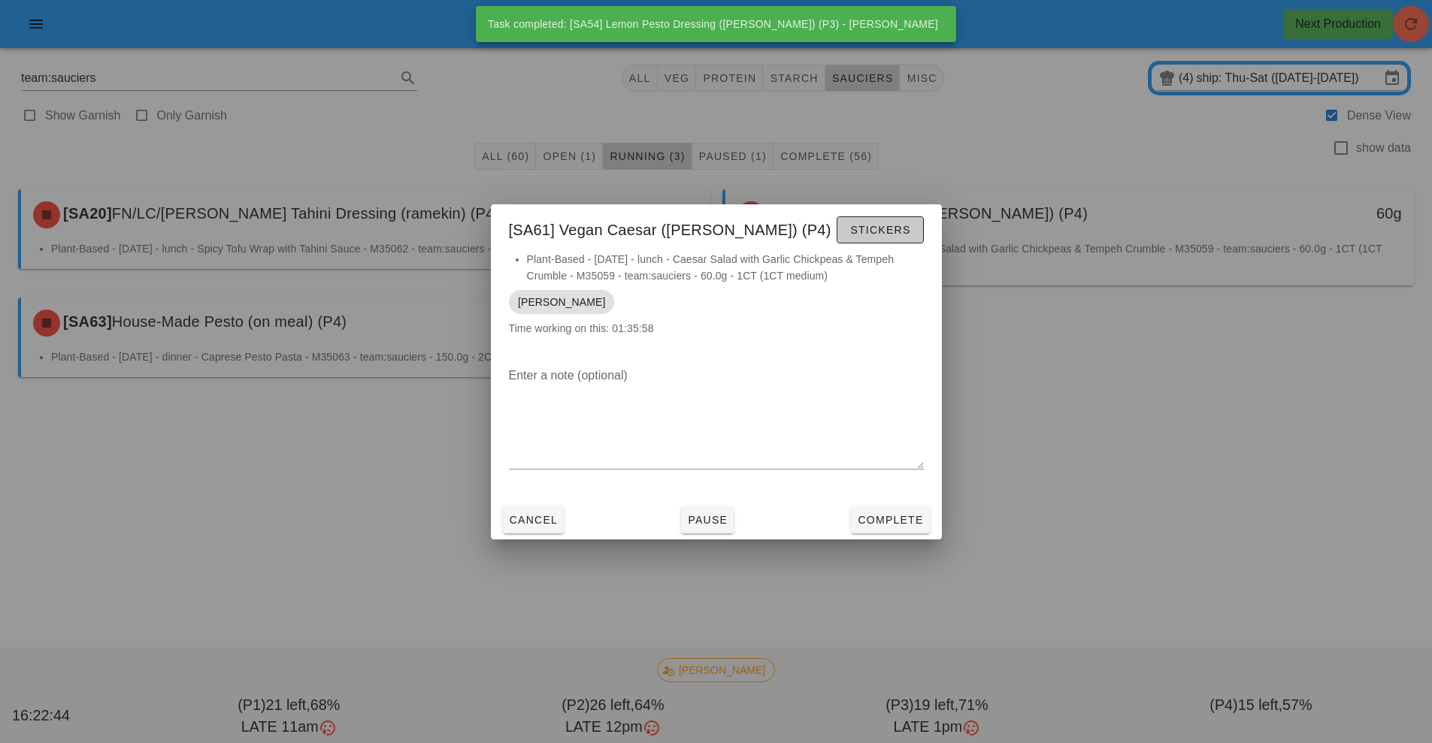
click at [921, 238] on button "Stickers" at bounding box center [880, 229] width 86 height 27
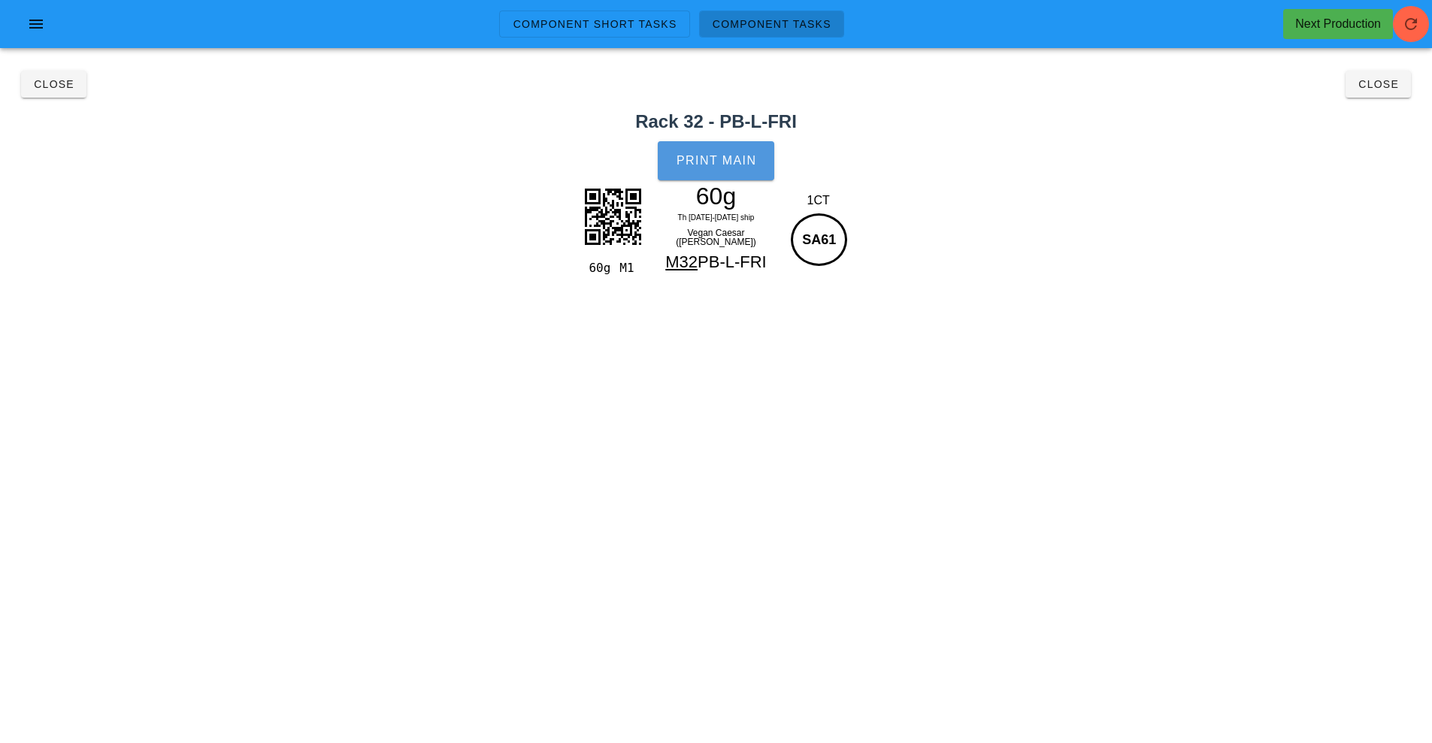
click at [741, 149] on button "Print Main" at bounding box center [716, 160] width 116 height 39
click at [1387, 84] on span "Close" at bounding box center [1377, 84] width 41 height 12
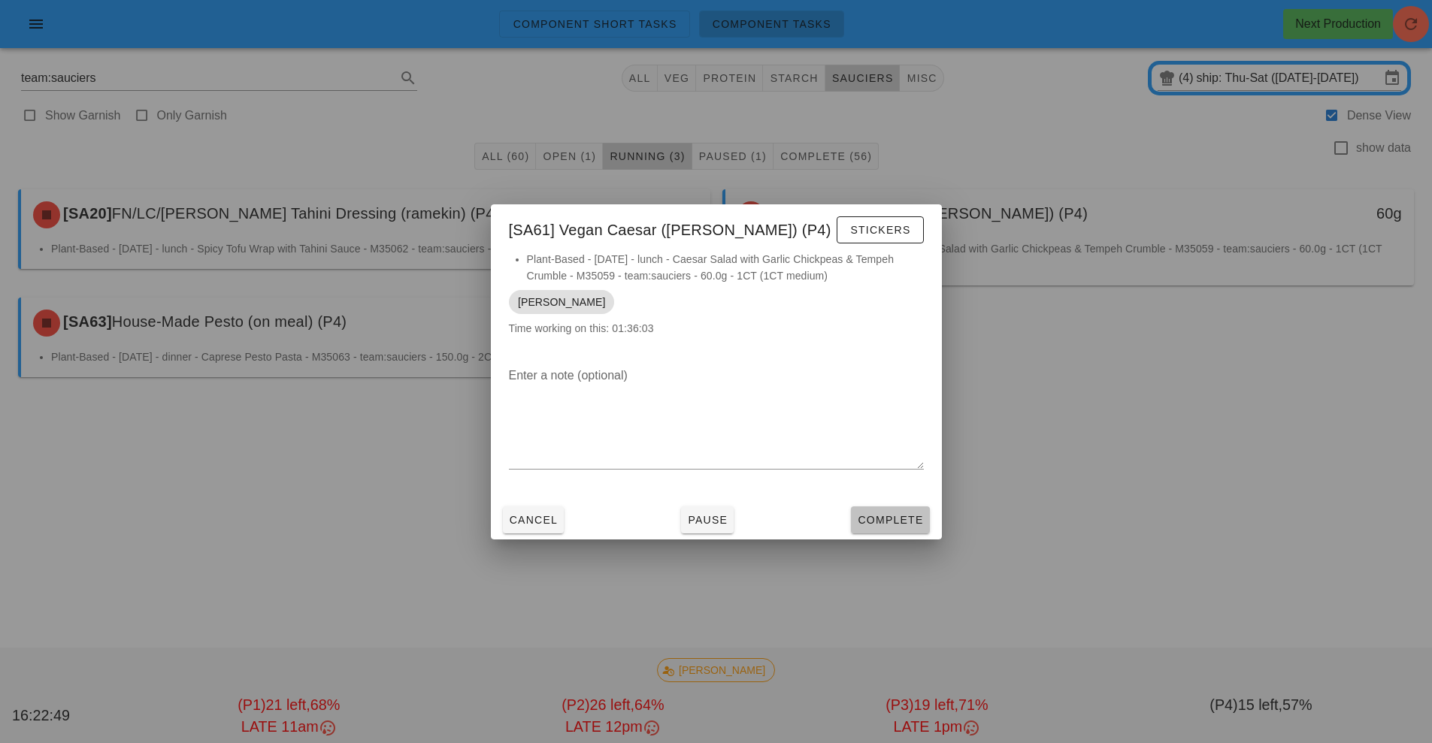
click at [882, 523] on span "Complete" at bounding box center [890, 520] width 66 height 12
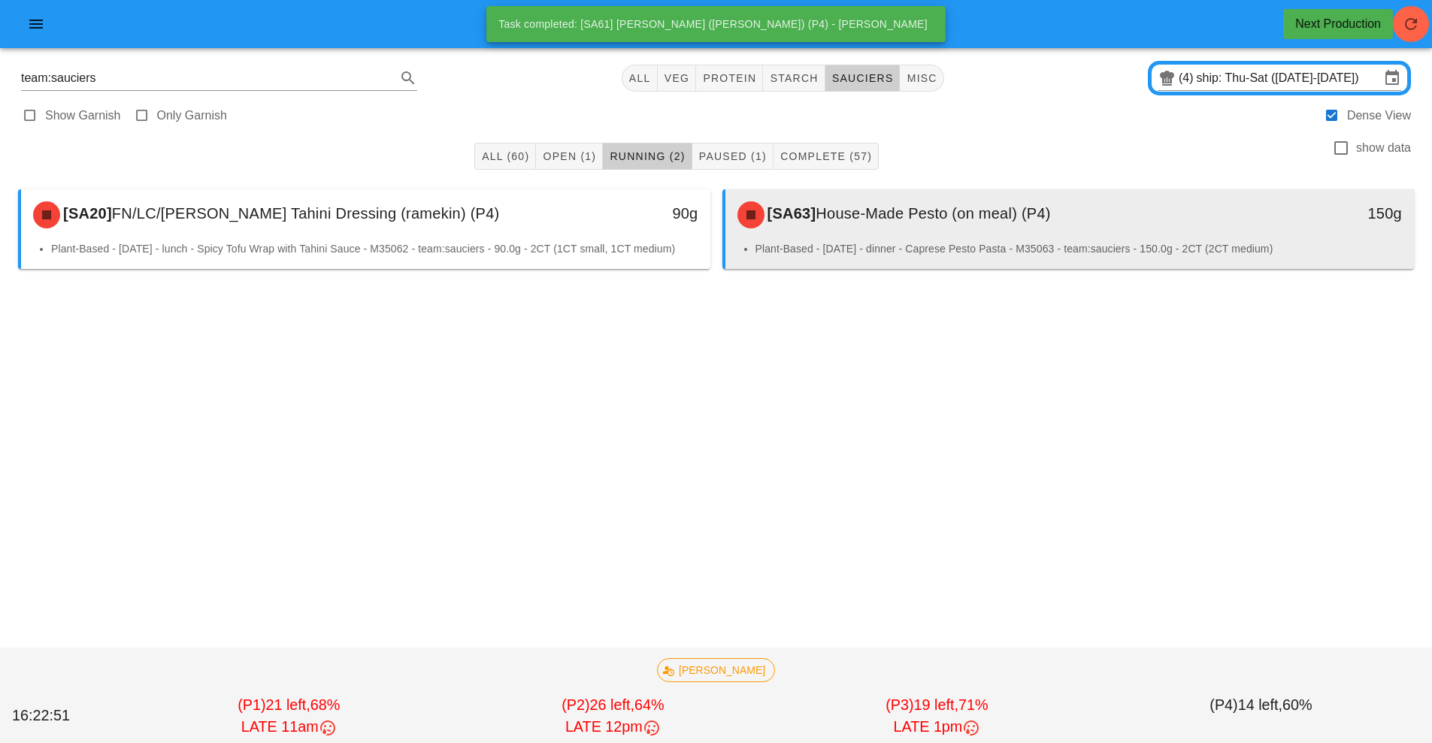
click at [970, 225] on div "[SA63] House-Made Pesto (on meal) (P4)" at bounding box center [984, 214] width 512 height 45
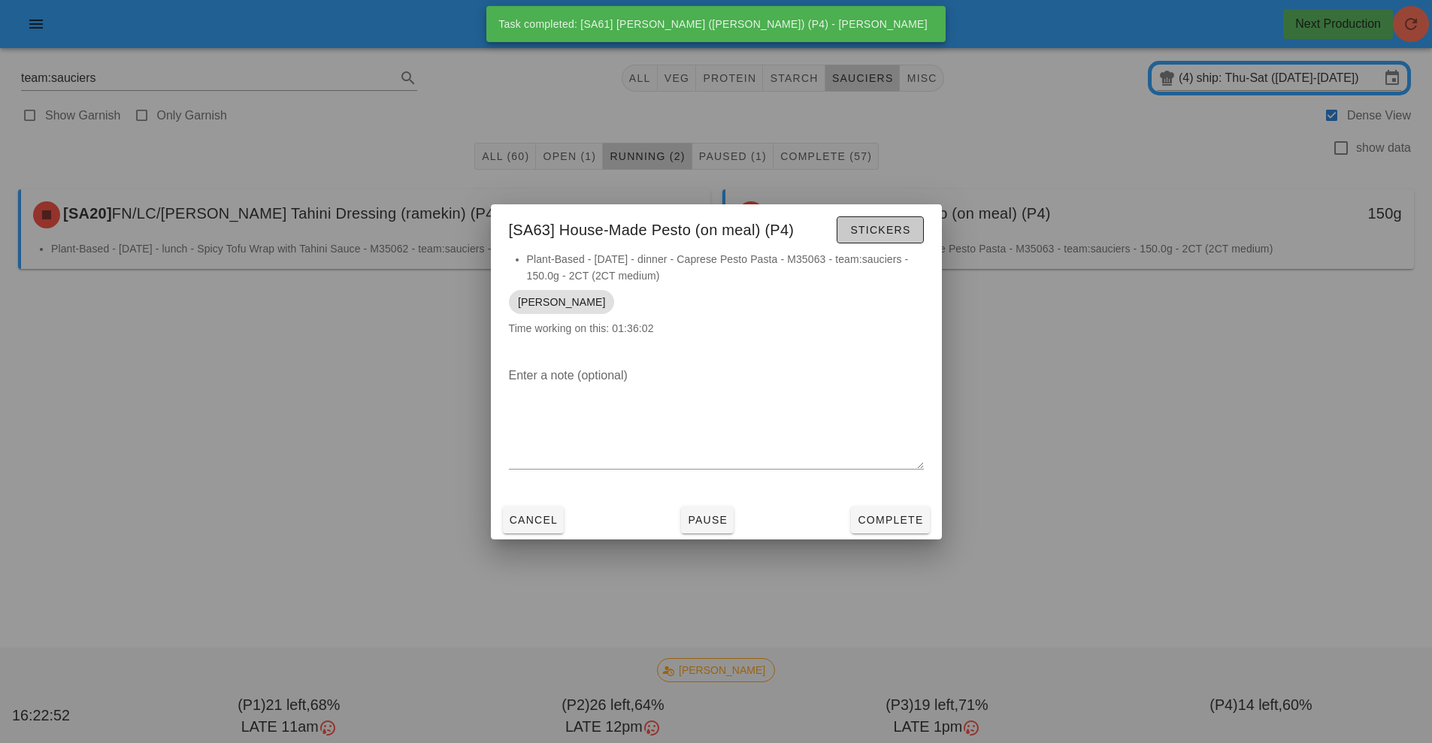
click at [907, 232] on span "Stickers" at bounding box center [879, 230] width 61 height 12
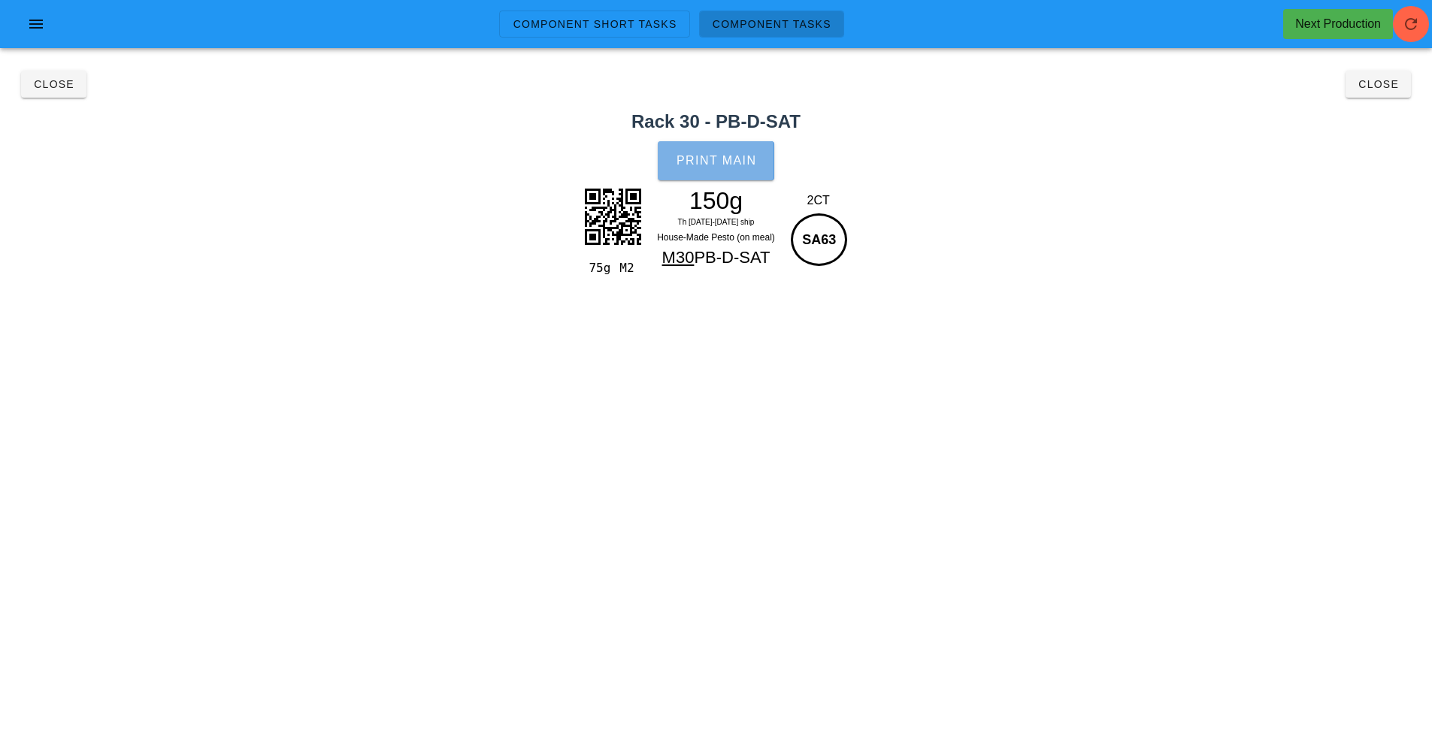
click at [719, 154] on span "Print Main" at bounding box center [716, 161] width 81 height 14
click at [1409, 78] on button "Close" at bounding box center [1377, 84] width 65 height 27
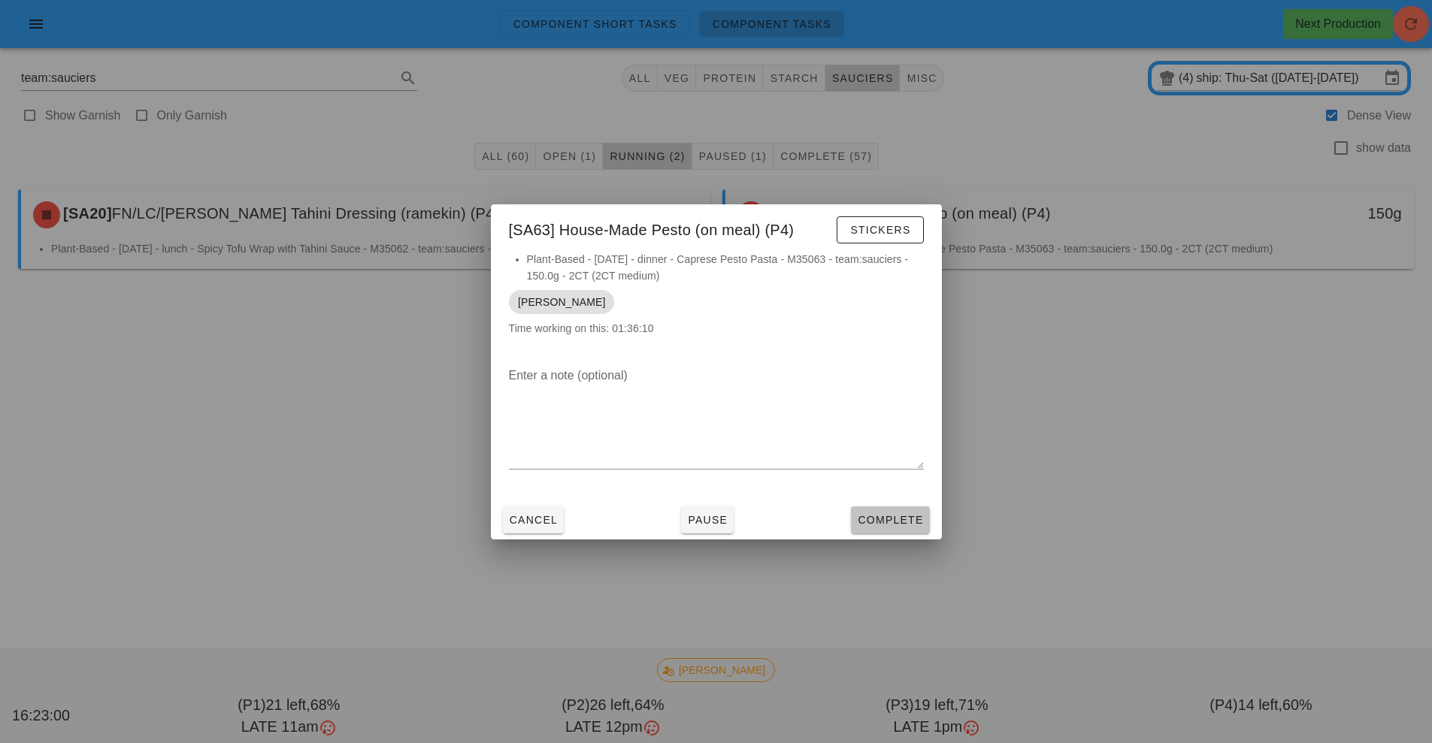
click at [902, 520] on span "Complete" at bounding box center [890, 520] width 66 height 12
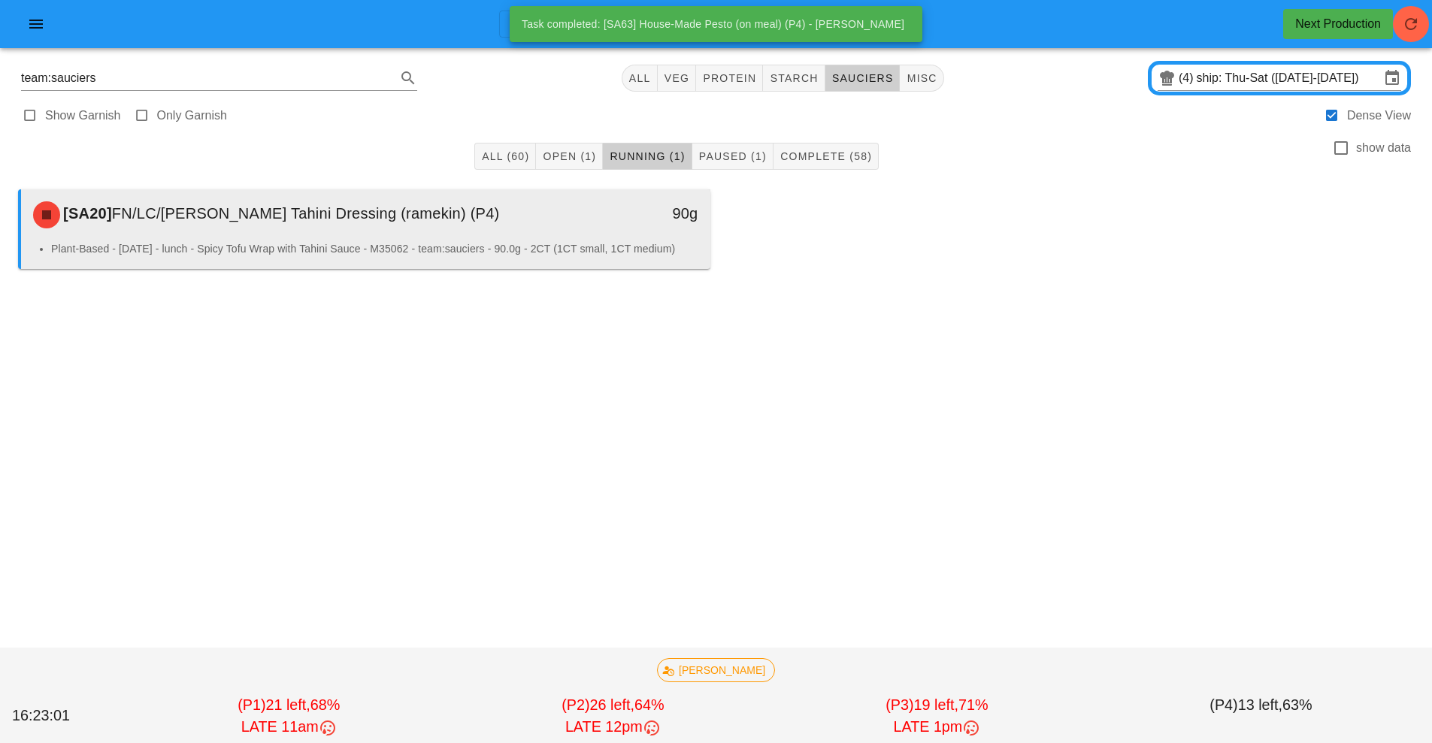
click at [578, 251] on li "Plant-Based - [DATE] - lunch - Spicy Tofu Wrap with Tahini Sauce - M35062 - tea…" at bounding box center [374, 249] width 647 height 17
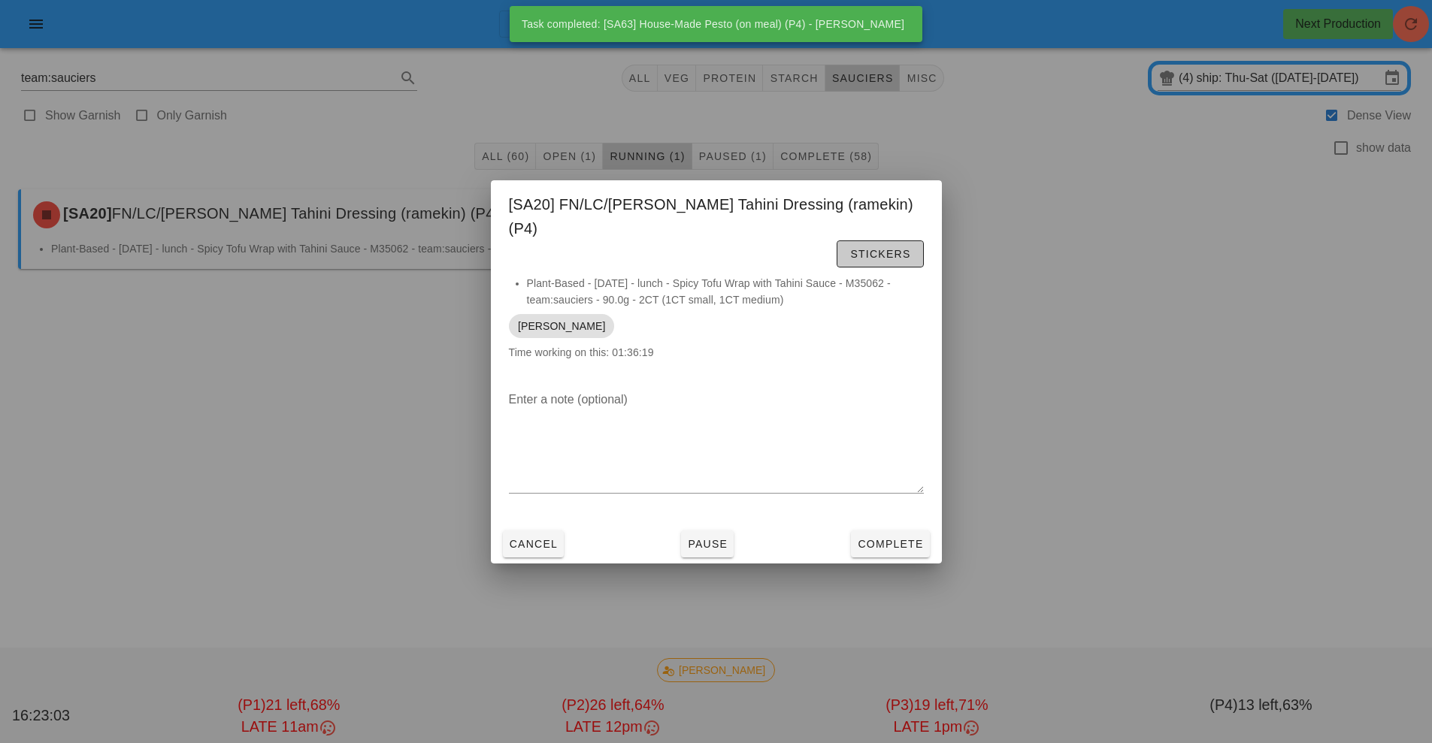
click at [849, 248] on span "Stickers" at bounding box center [879, 254] width 61 height 12
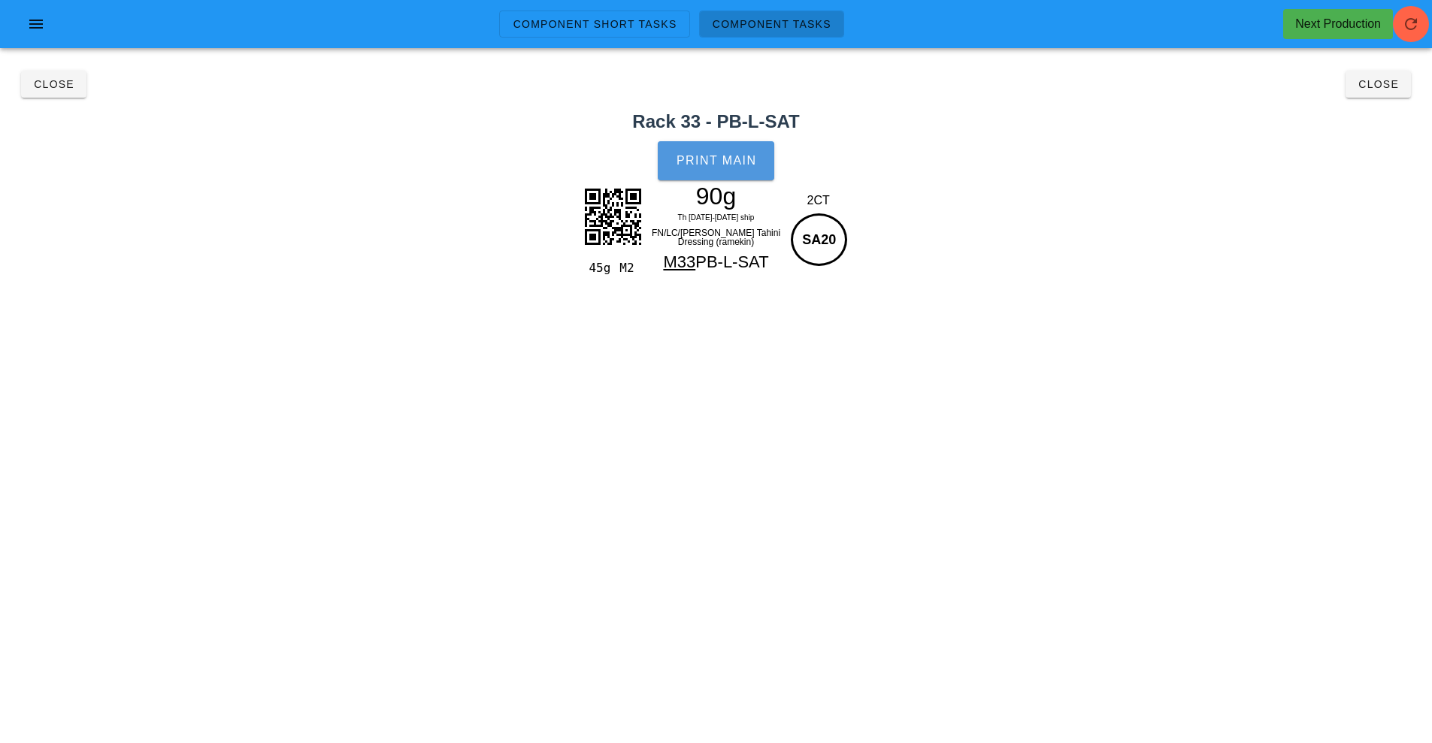
click at [741, 156] on span "Print Main" at bounding box center [716, 161] width 81 height 14
click at [1381, 84] on span "Close" at bounding box center [1377, 84] width 41 height 12
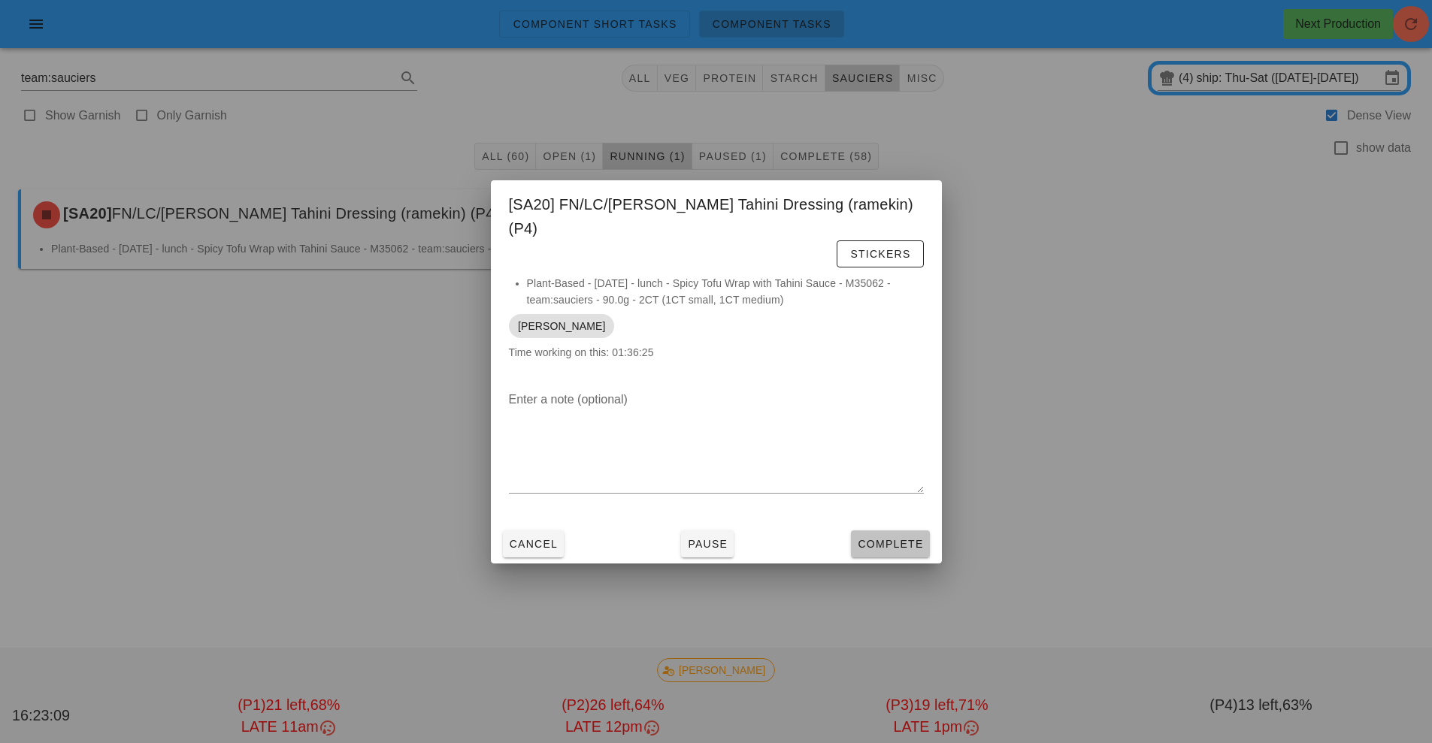
click at [896, 538] on span "Complete" at bounding box center [890, 544] width 66 height 12
